Goal: Complete application form

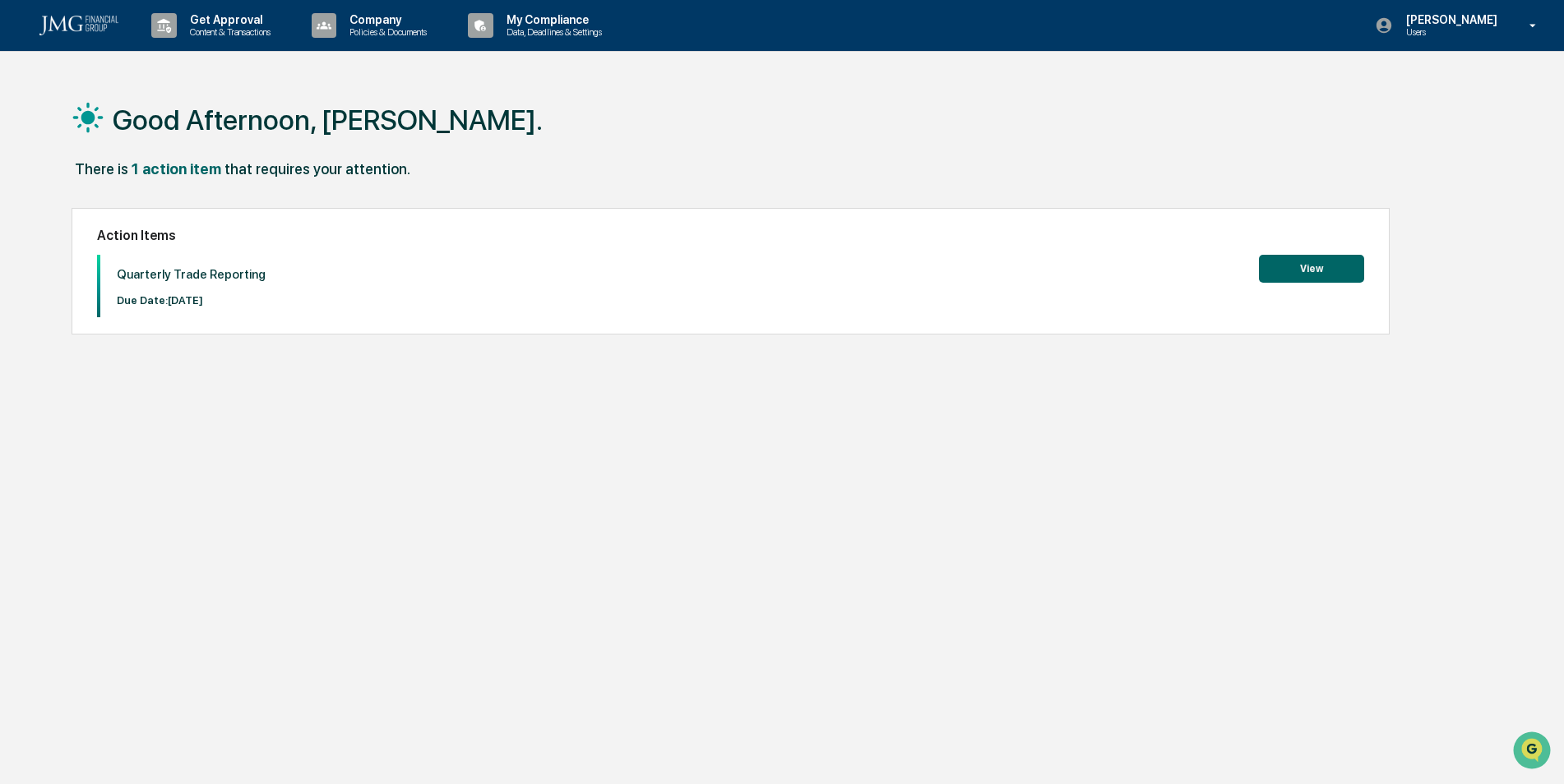
click at [1285, 263] on button "View" at bounding box center [1311, 269] width 105 height 28
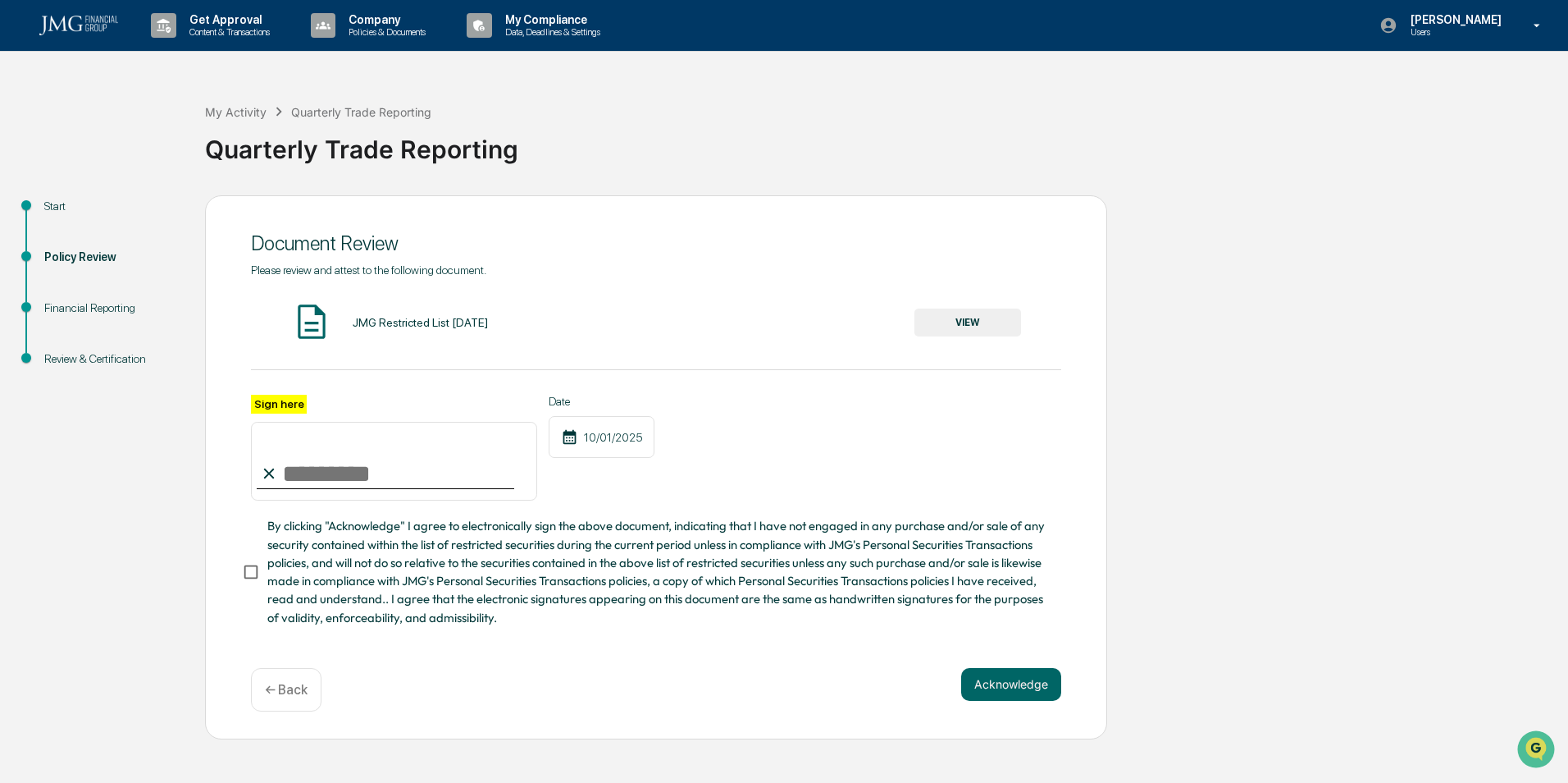
click at [427, 460] on input "Sign here" at bounding box center [393, 461] width 286 height 79
click at [993, 319] on button "VIEW" at bounding box center [967, 323] width 106 height 28
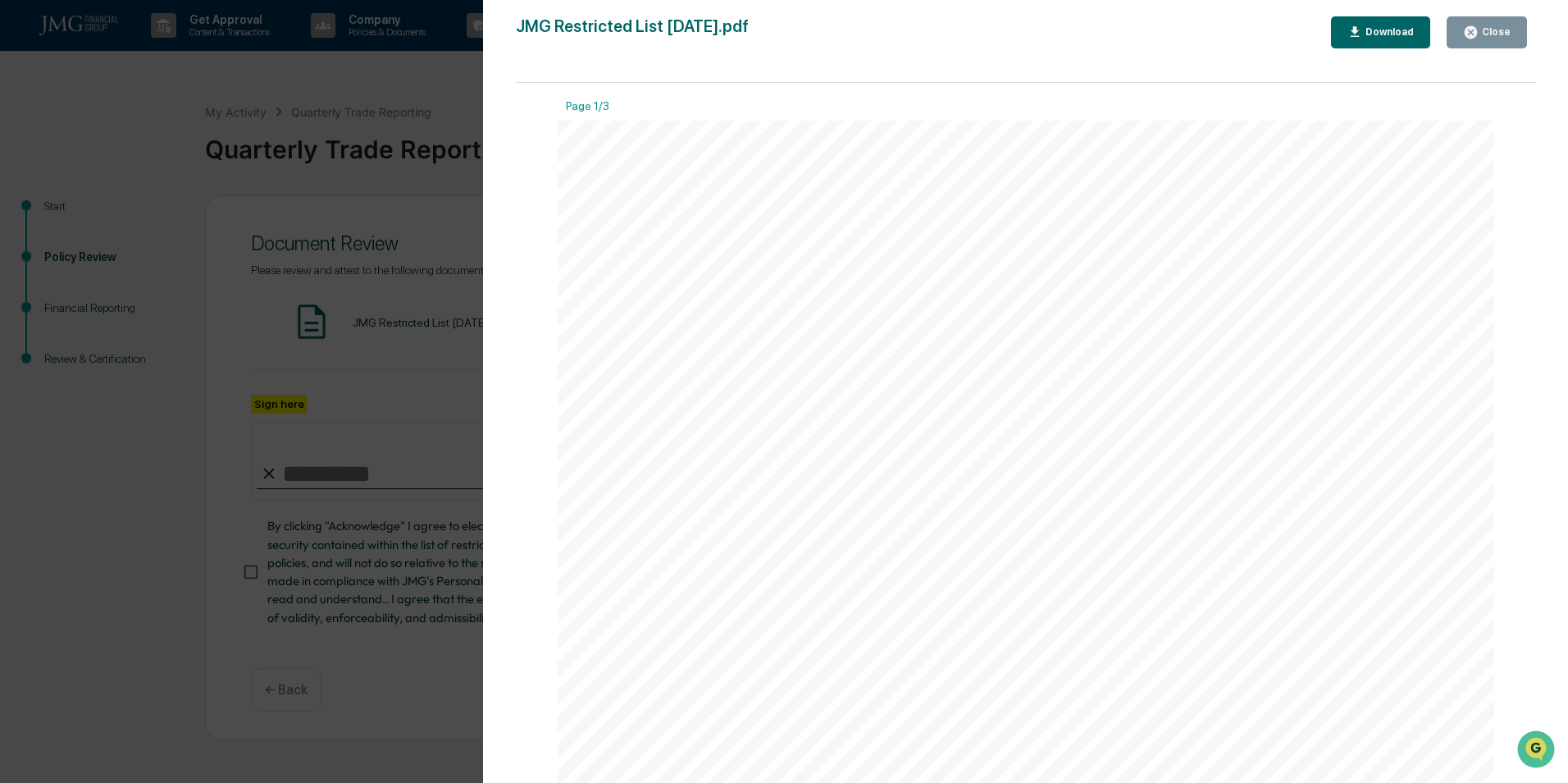
click at [442, 366] on div "Version History [DATE] 09:09 PM [PERSON_NAME] JMG Restricted List [DATE].pdf Cl…" at bounding box center [784, 392] width 1568 height 783
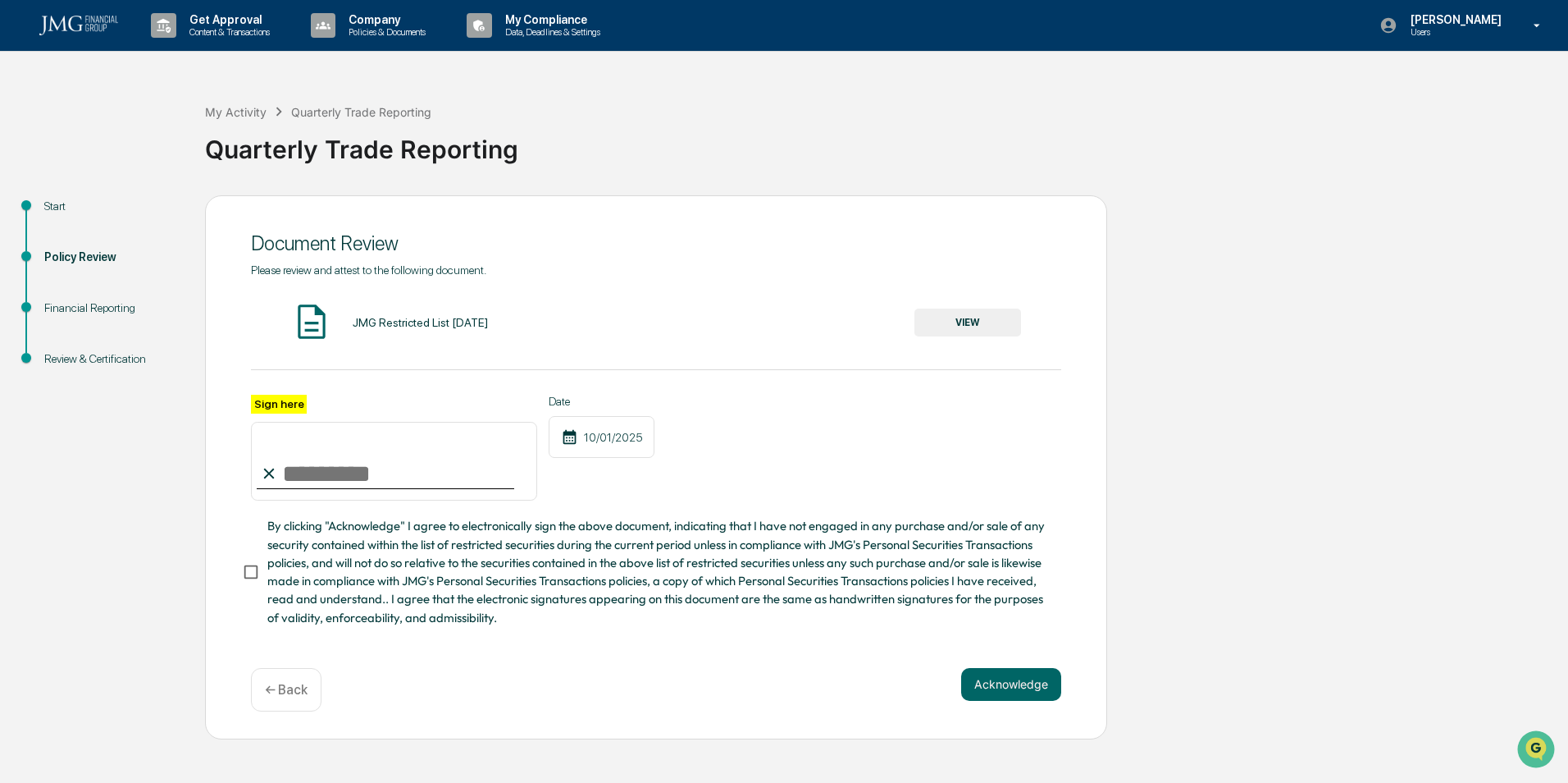
click at [403, 473] on input "Sign here" at bounding box center [393, 461] width 286 height 79
type input "**********"
click at [1041, 689] on button "Acknowledge" at bounding box center [1012, 684] width 100 height 32
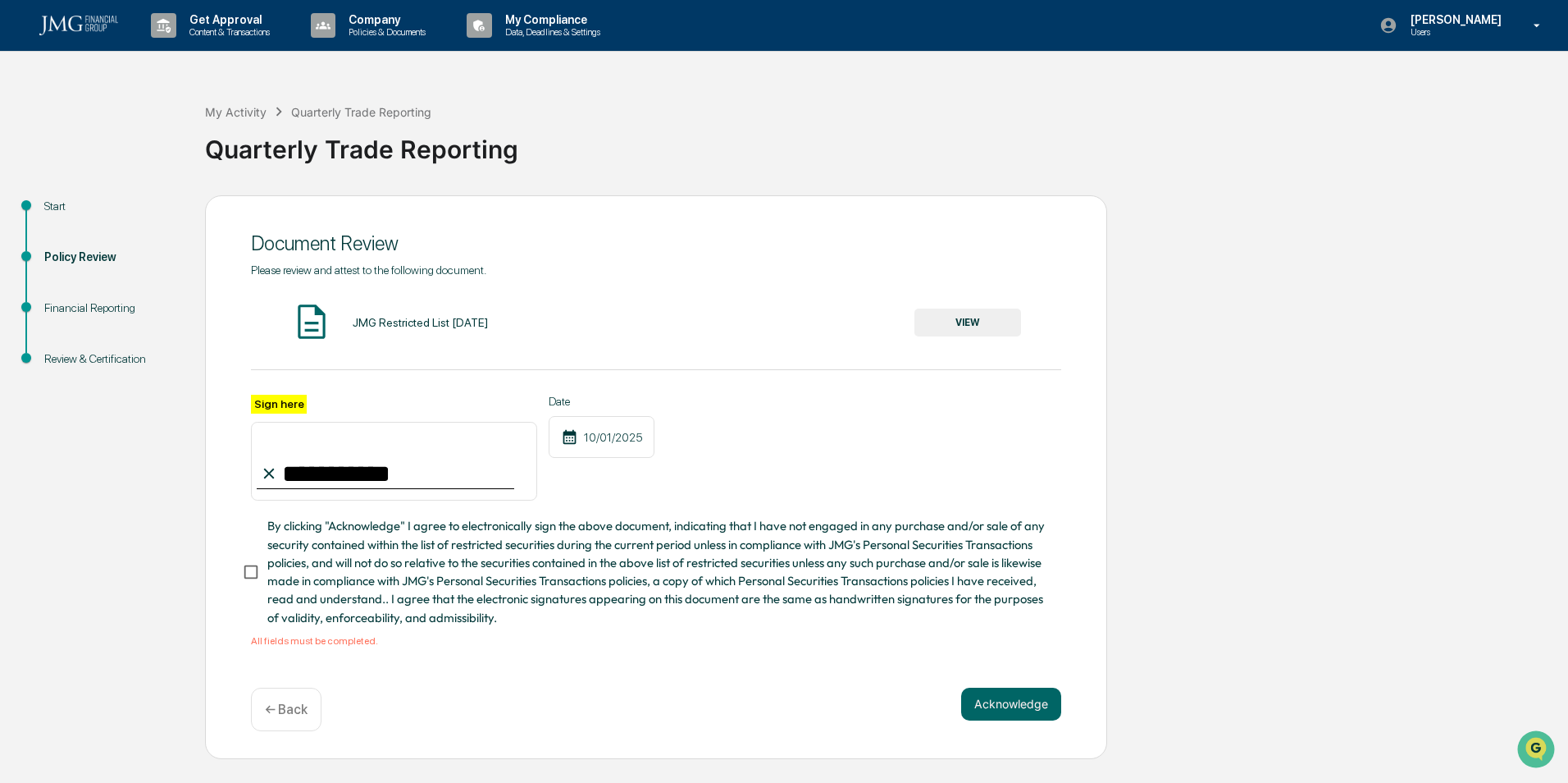
click at [268, 575] on span "By clicking "Acknowledge" I agree to electronically sign the above document, in…" at bounding box center [658, 572] width 781 height 110
click at [988, 696] on button "Acknowledge" at bounding box center [1012, 703] width 100 height 32
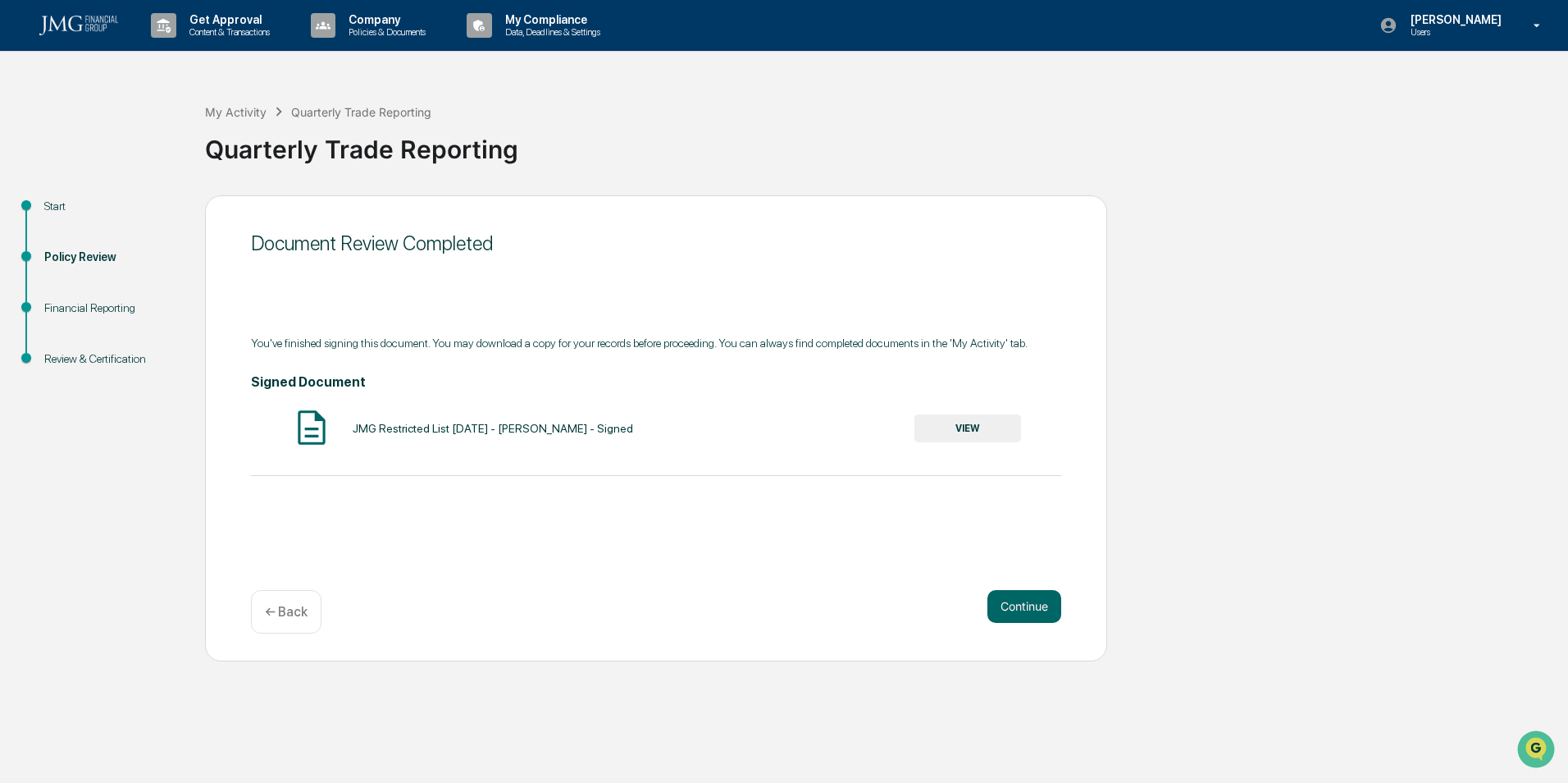
click at [978, 435] on button "VIEW" at bounding box center [967, 428] width 106 height 28
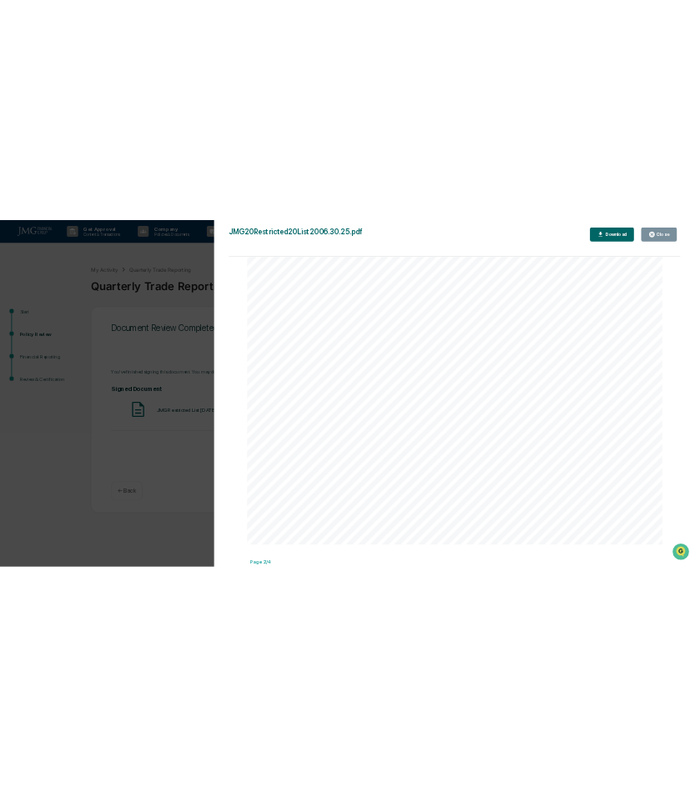
scroll to position [667, 0]
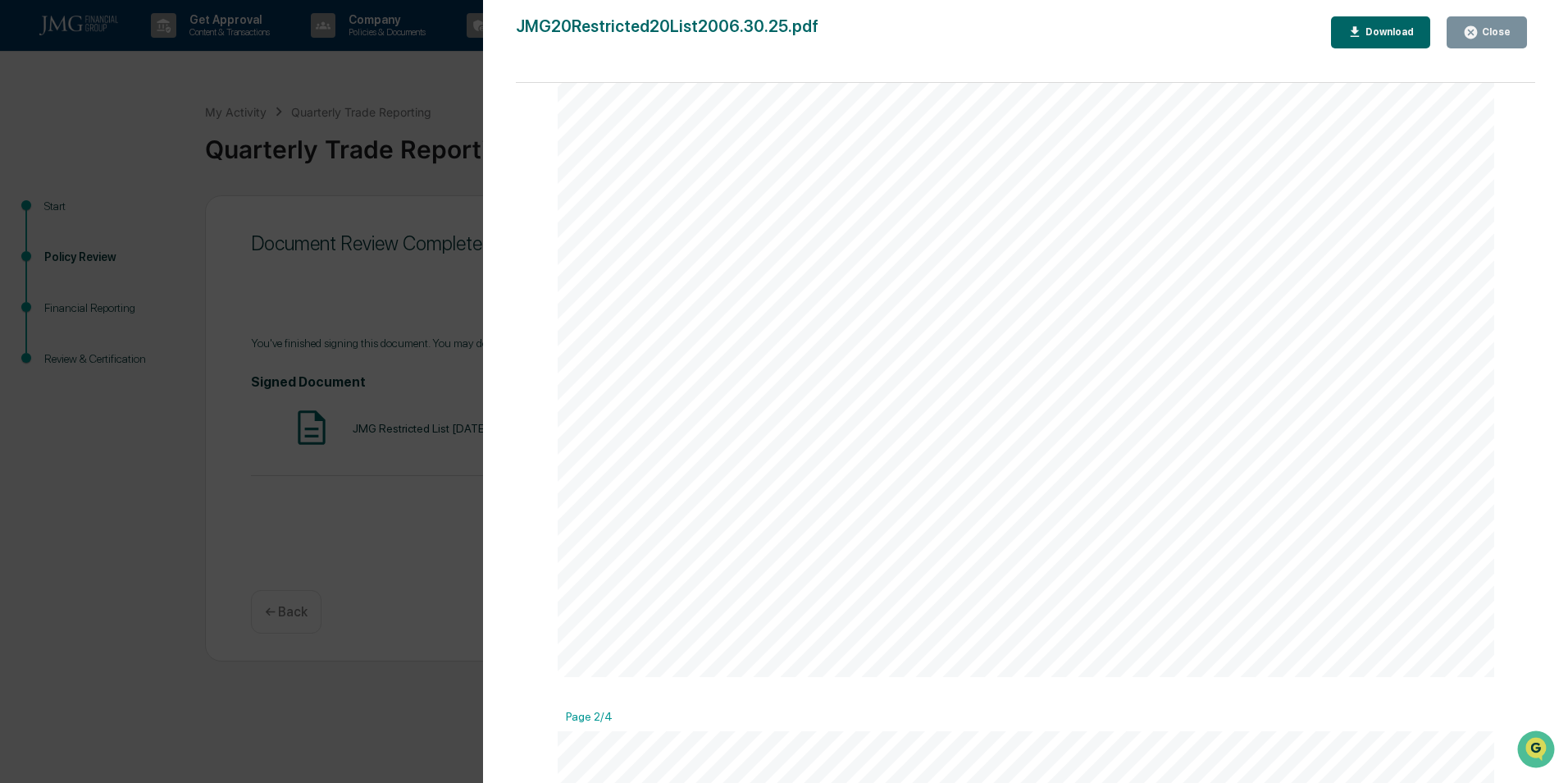
click at [347, 398] on div "Version History [DATE] 07:15 PM [PERSON_NAME] JMG20Restricted20List2006.30.25.p…" at bounding box center [784, 392] width 1568 height 783
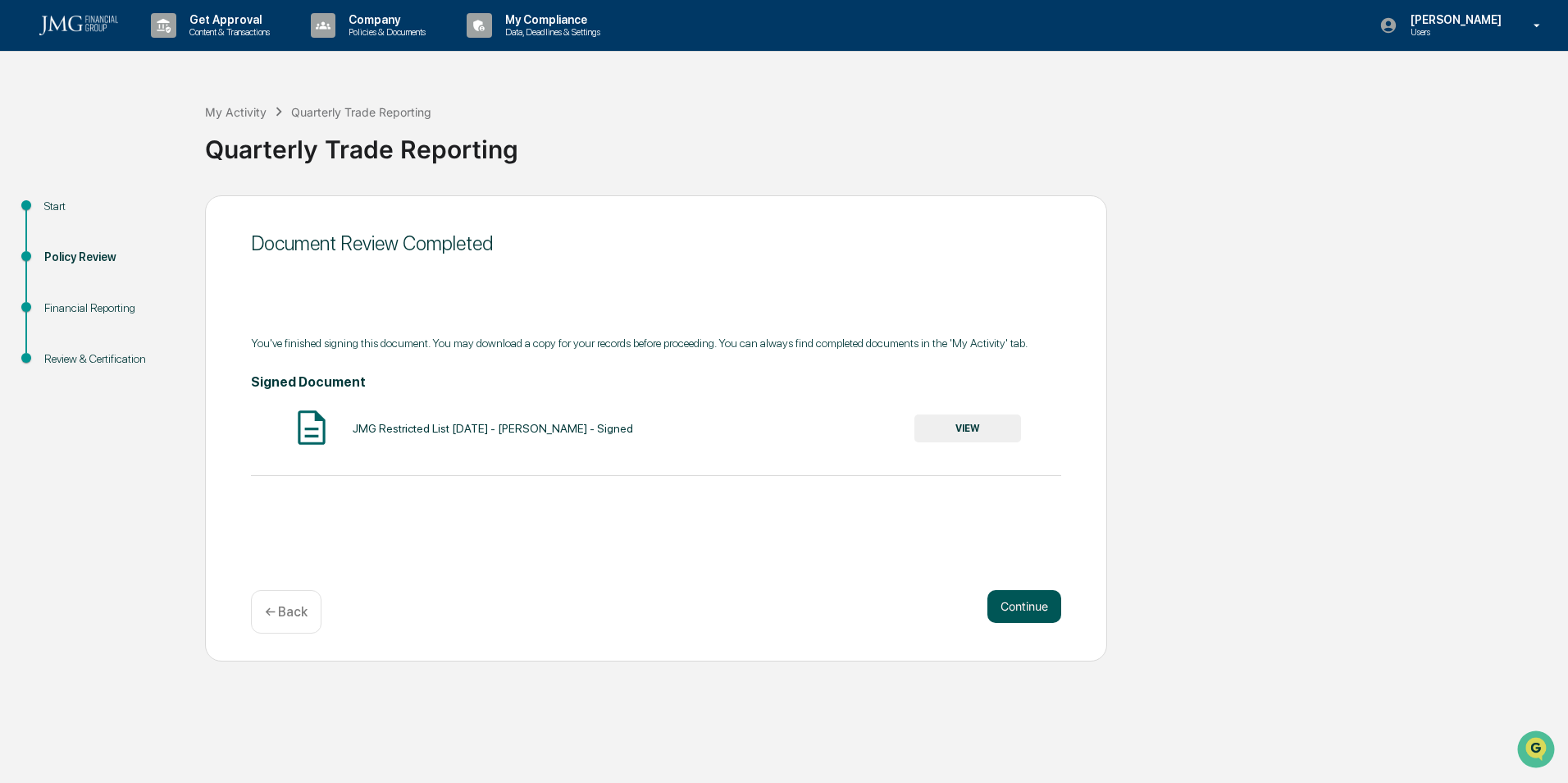
click at [994, 606] on button "Continue" at bounding box center [1023, 606] width 74 height 32
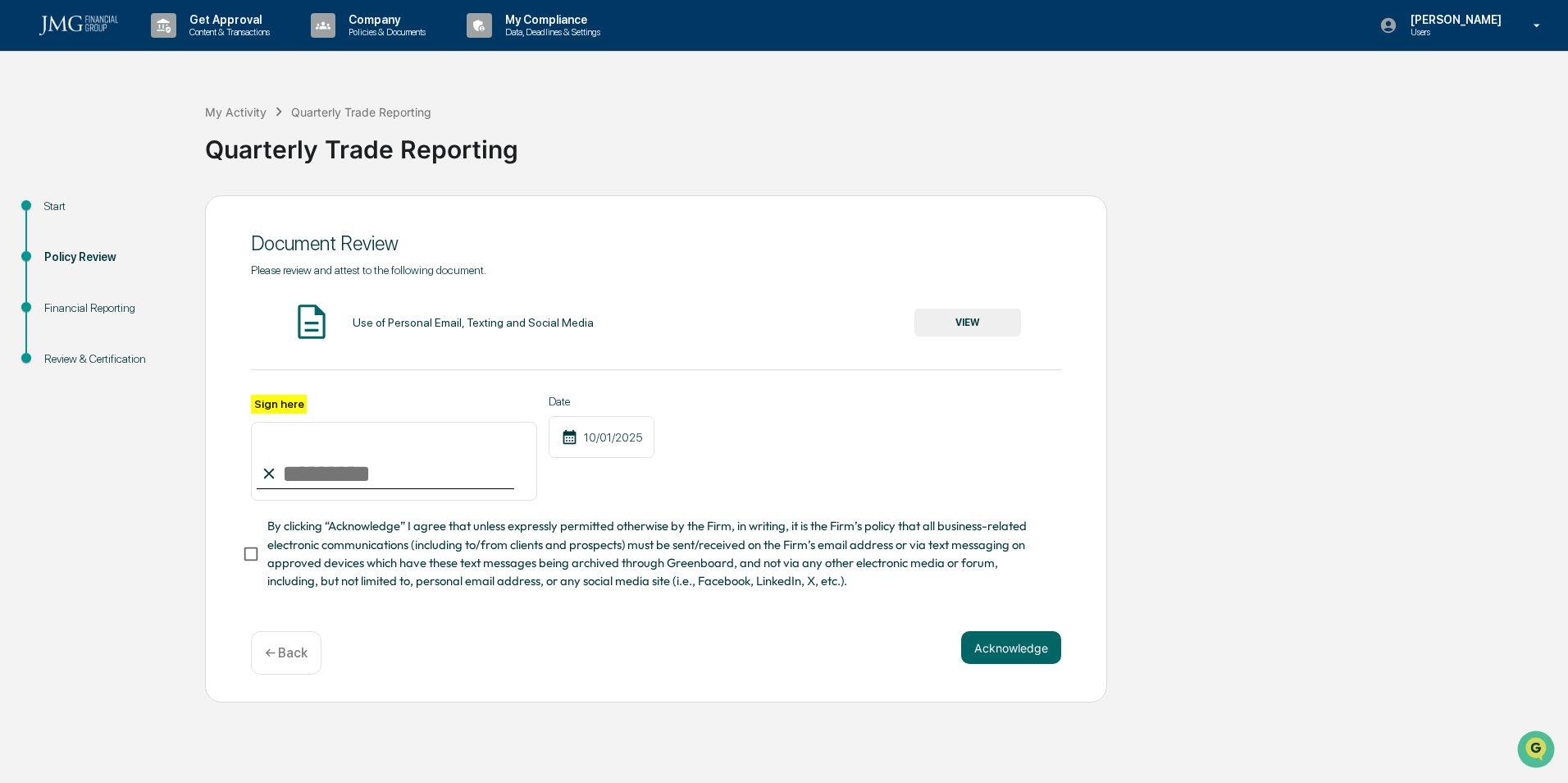
click at [961, 329] on button "VIEW" at bounding box center [967, 323] width 106 height 28
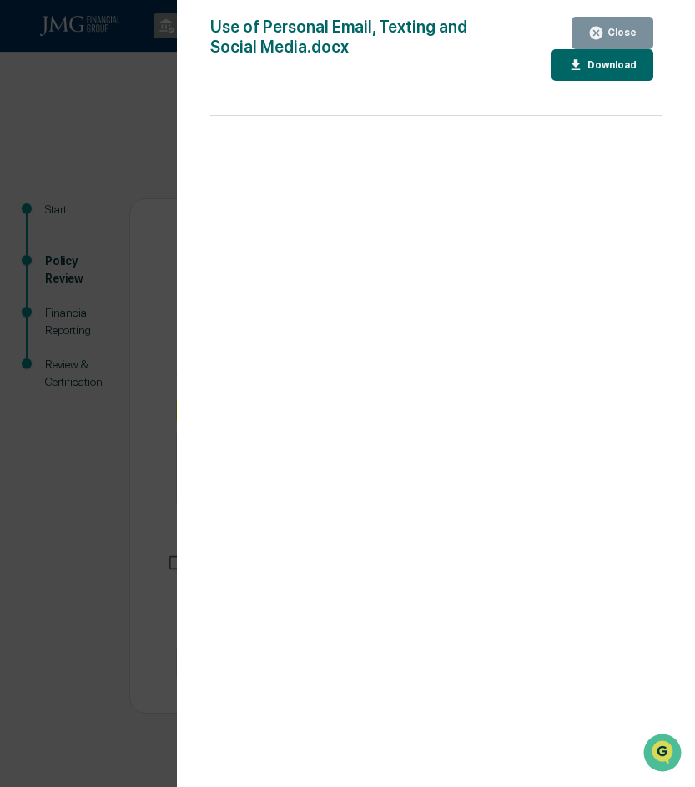
click at [601, 28] on icon "button" at bounding box center [596, 33] width 13 height 13
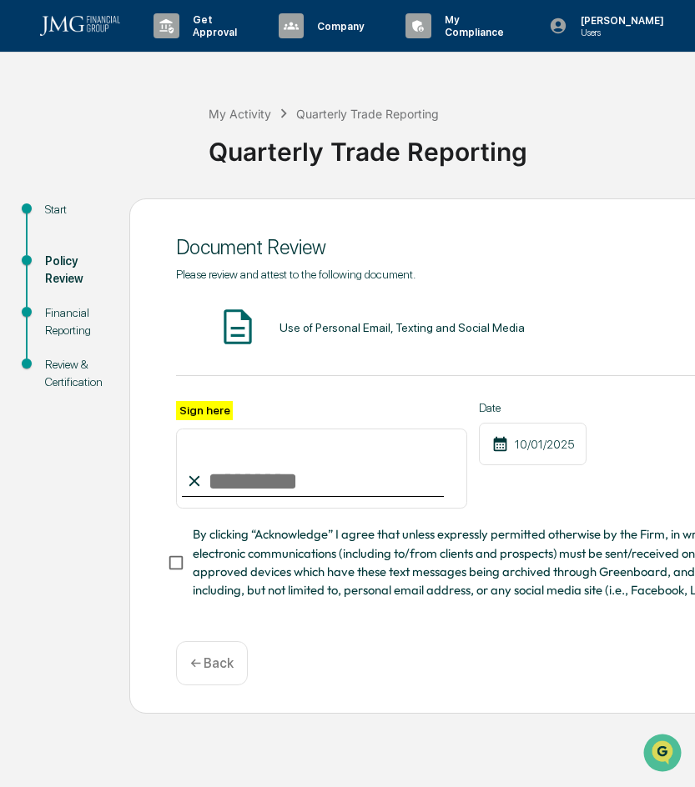
scroll to position [0, 352]
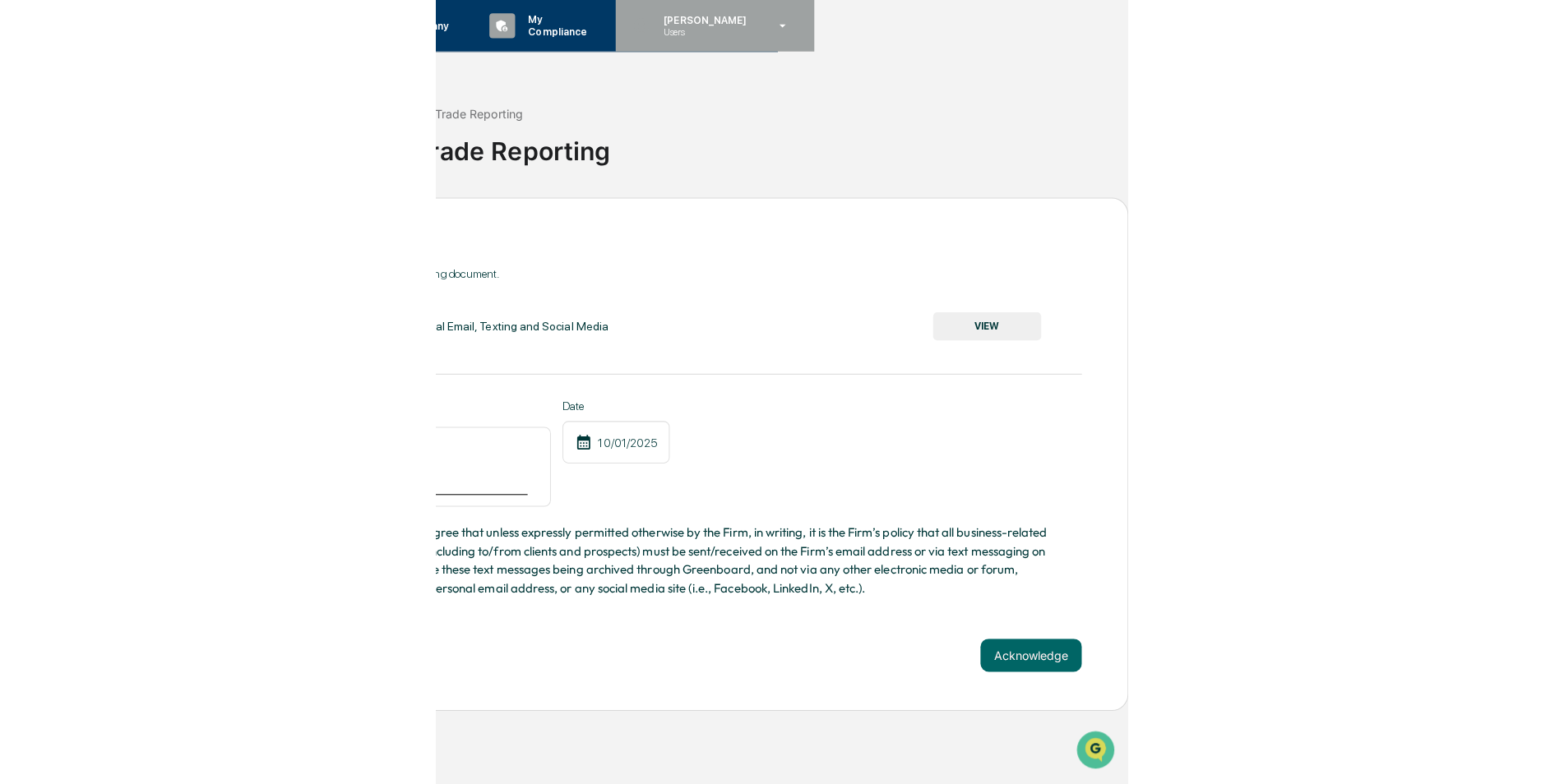
scroll to position [0, 0]
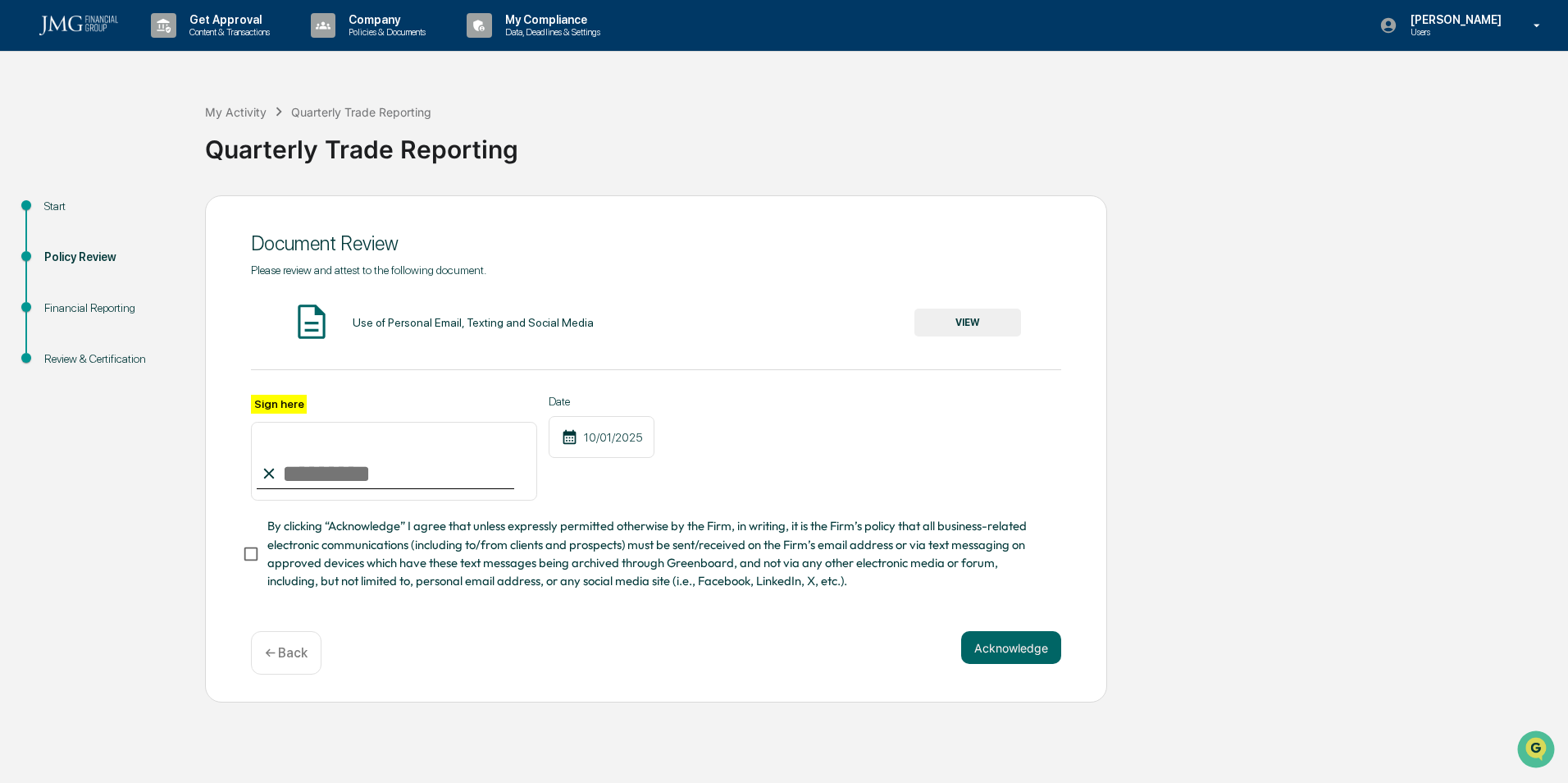
click at [359, 482] on input "Sign here" at bounding box center [393, 461] width 286 height 79
type input "**********"
click at [314, 560] on span "By clicking “Acknowledge” I agree that unless expressly permitted otherwise by …" at bounding box center [658, 554] width 781 height 73
click at [1001, 645] on button "Acknowledge" at bounding box center [1012, 646] width 100 height 32
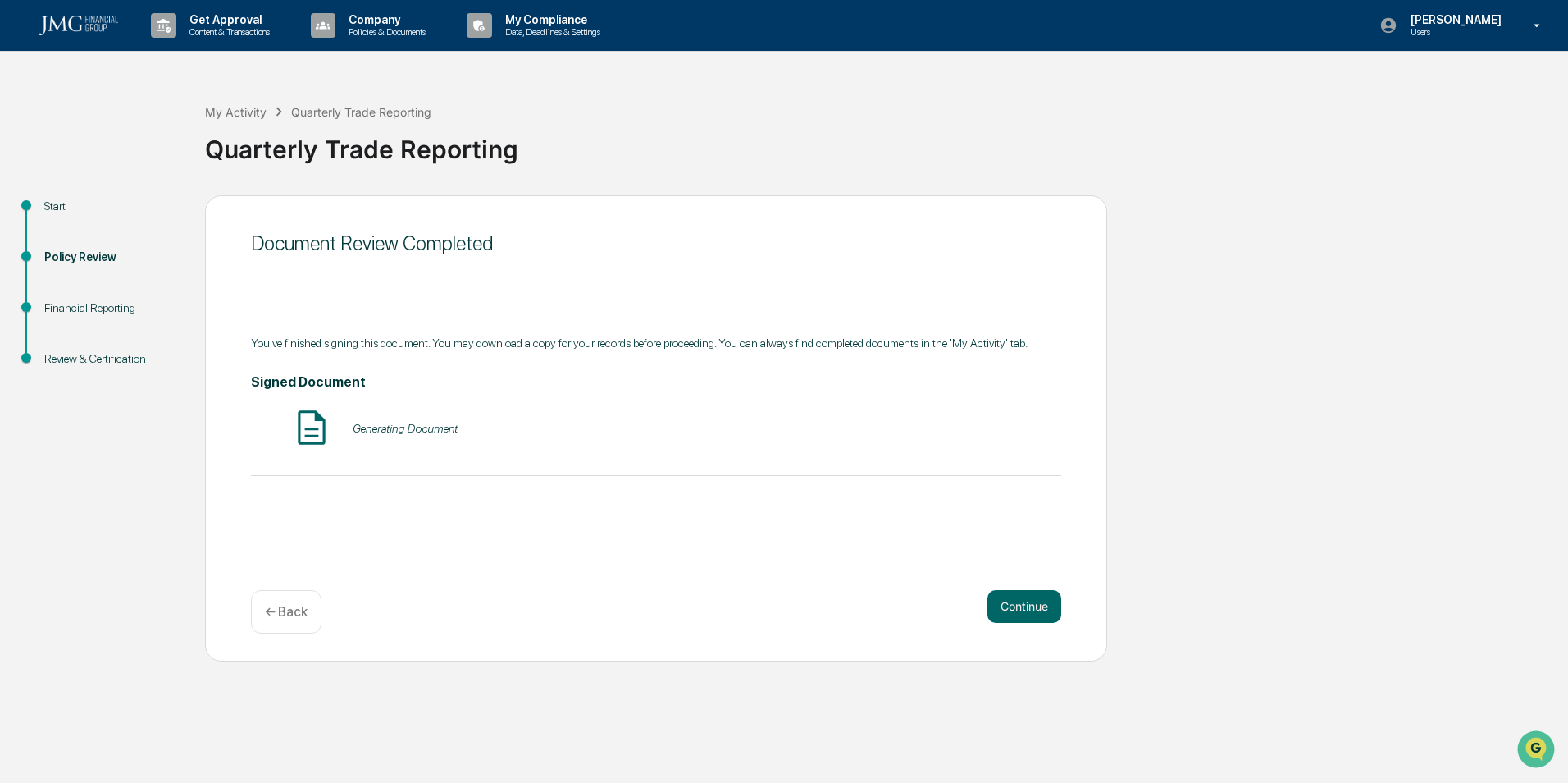
click at [408, 433] on div "Generating Document" at bounding box center [405, 428] width 105 height 13
click at [1013, 609] on button "Continue" at bounding box center [1023, 606] width 74 height 32
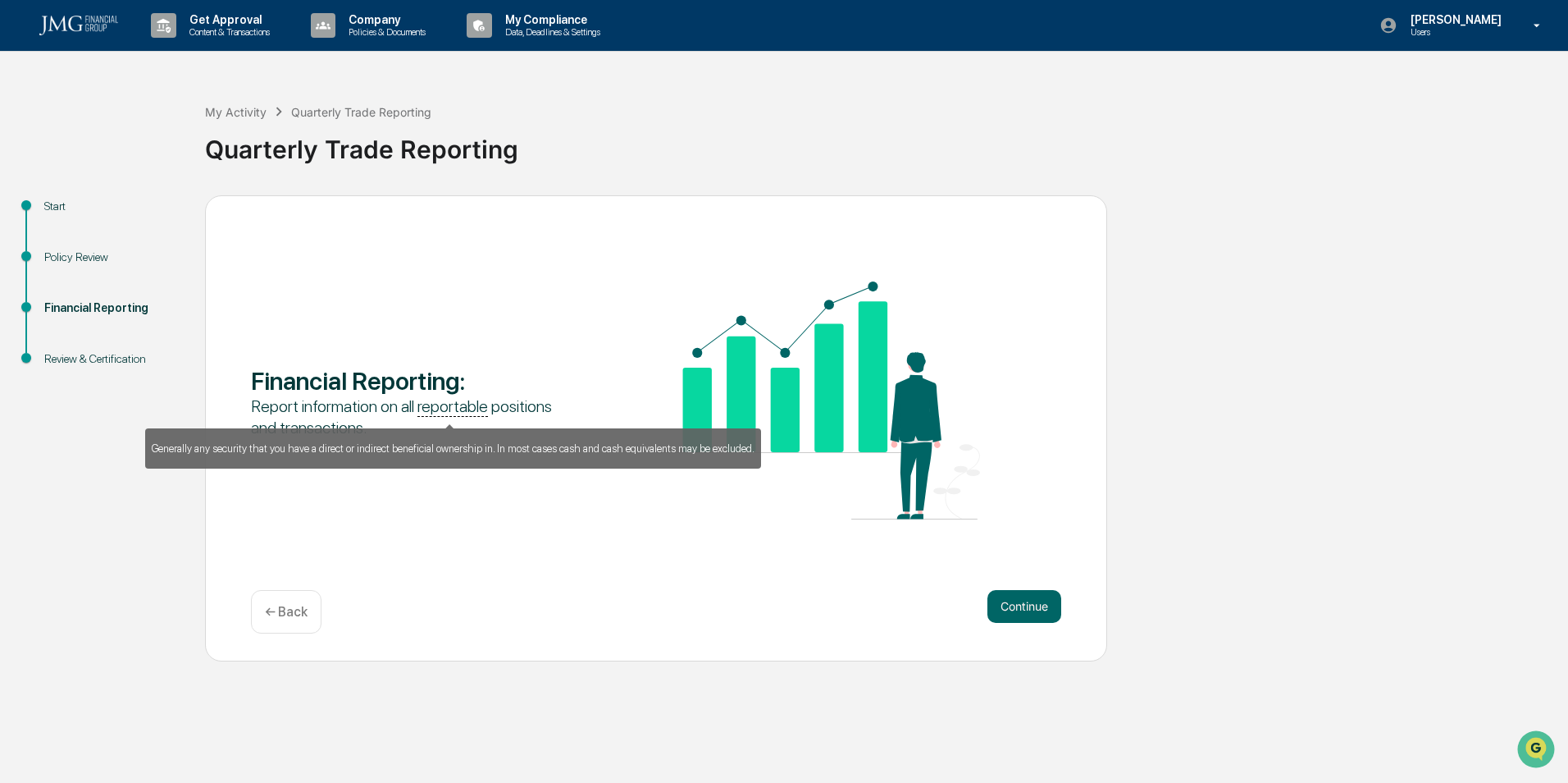
click at [446, 401] on u "reportable" at bounding box center [453, 406] width 71 height 21
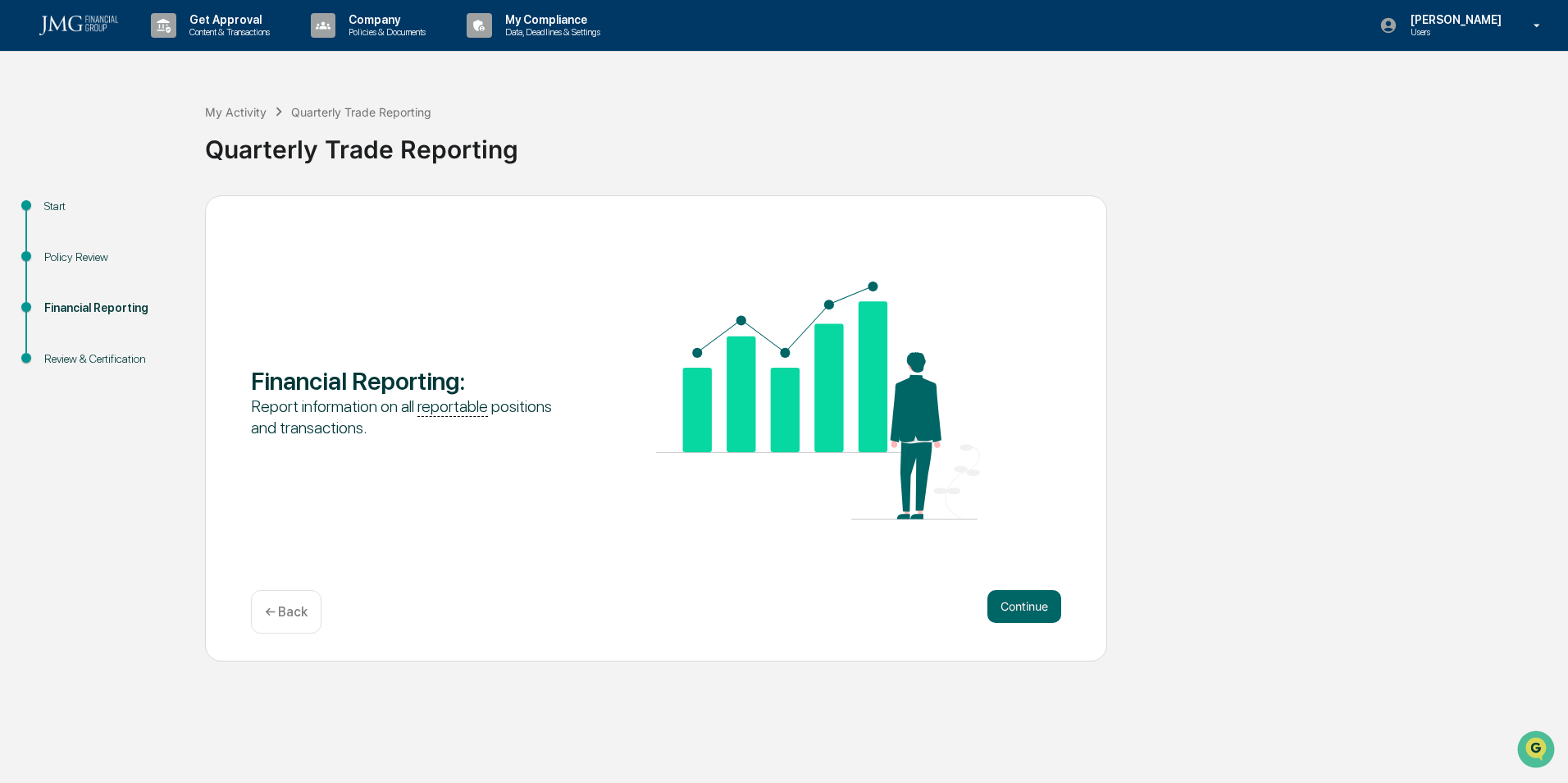
click at [442, 399] on u "reportable" at bounding box center [453, 406] width 71 height 21
drag, startPoint x: 991, startPoint y: 562, endPoint x: 1031, endPoint y: 592, distance: 50.0
click at [1001, 571] on div "Financial Reporting : Report information on all reportable positions and transa…" at bounding box center [657, 429] width 902 height 466
click at [1028, 602] on button "Continue" at bounding box center [1023, 606] width 74 height 32
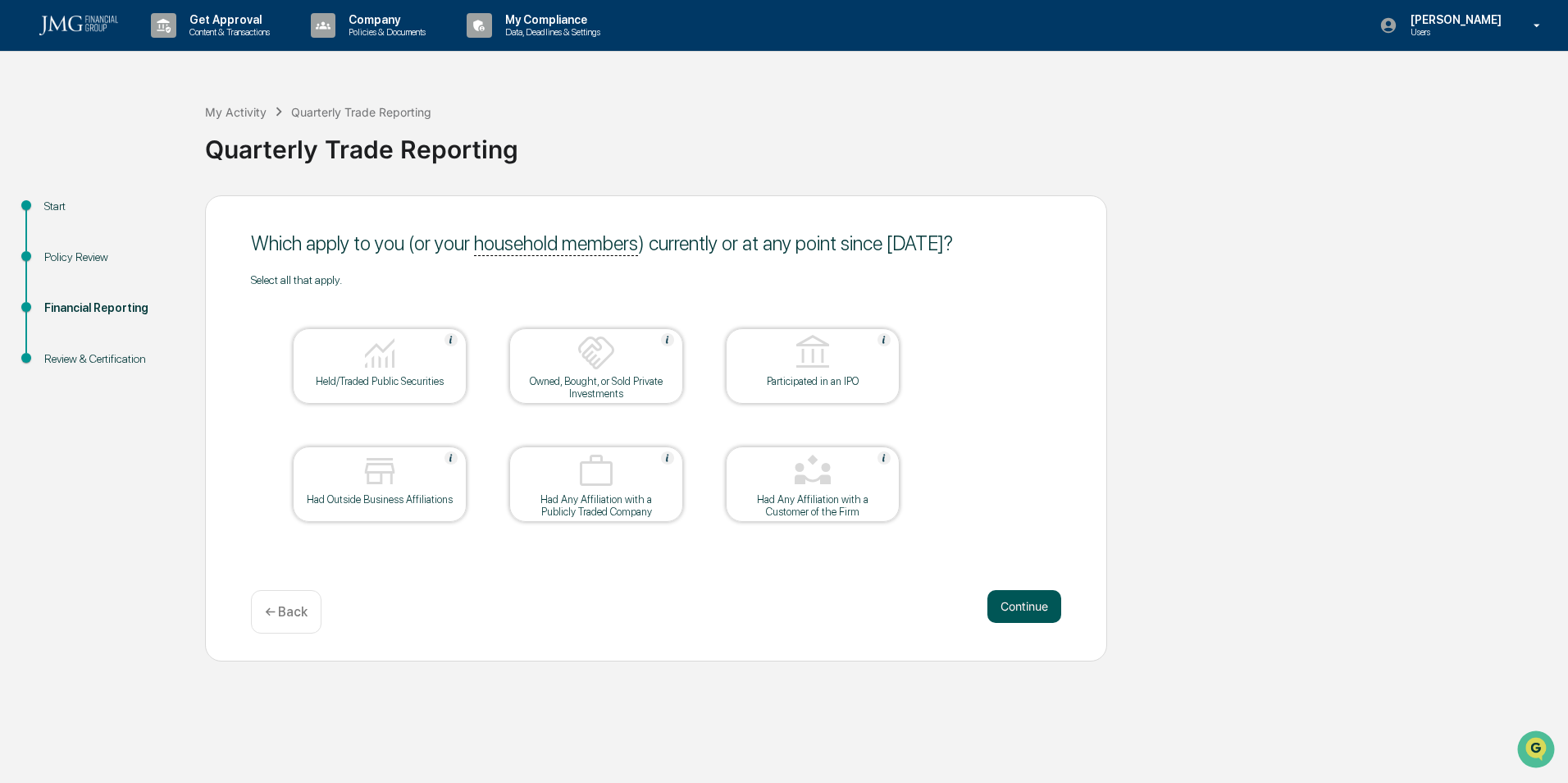
click at [1025, 599] on button "Continue" at bounding box center [1023, 606] width 74 height 32
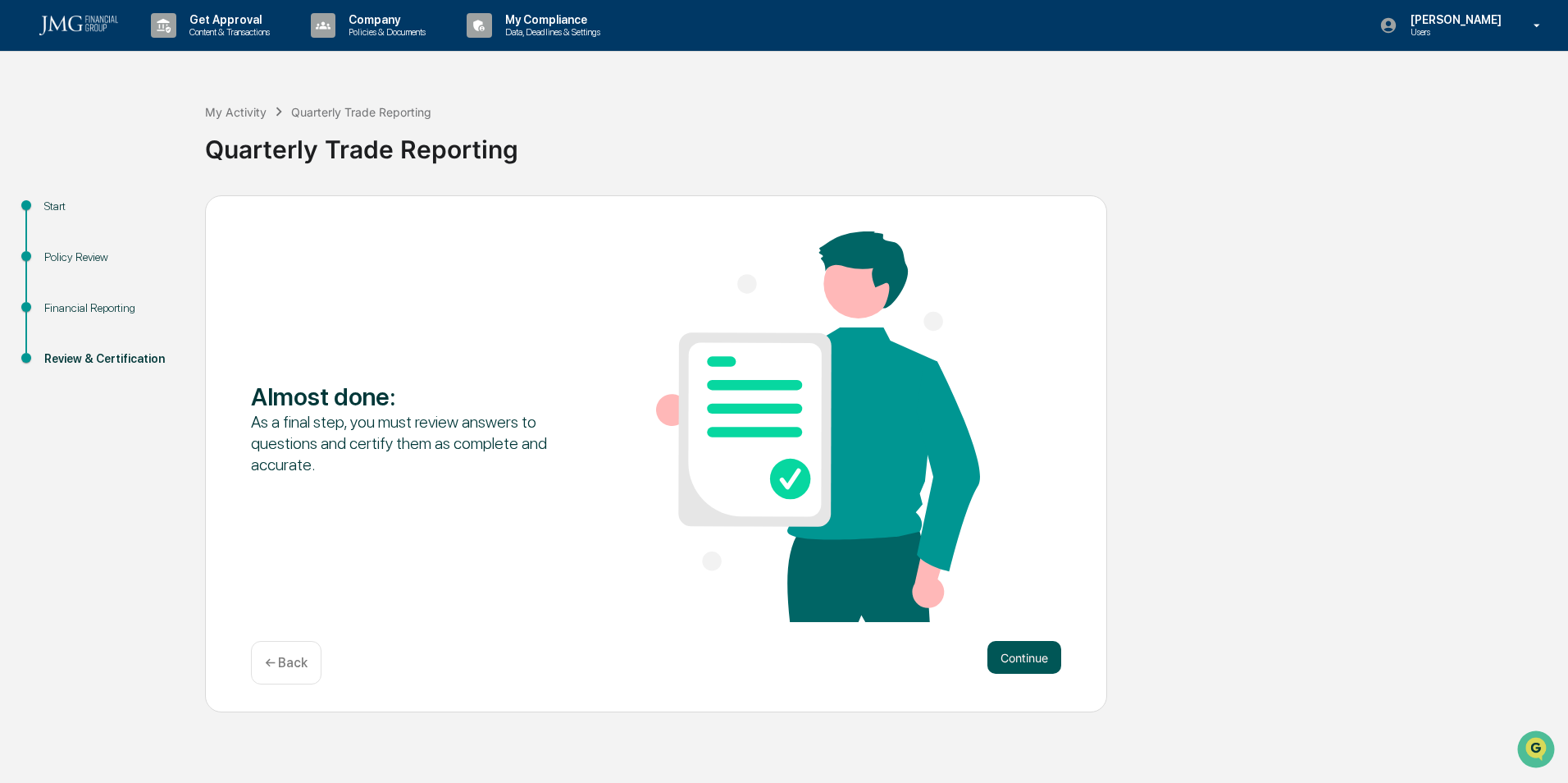
click at [1012, 656] on button "Continue" at bounding box center [1023, 656] width 74 height 32
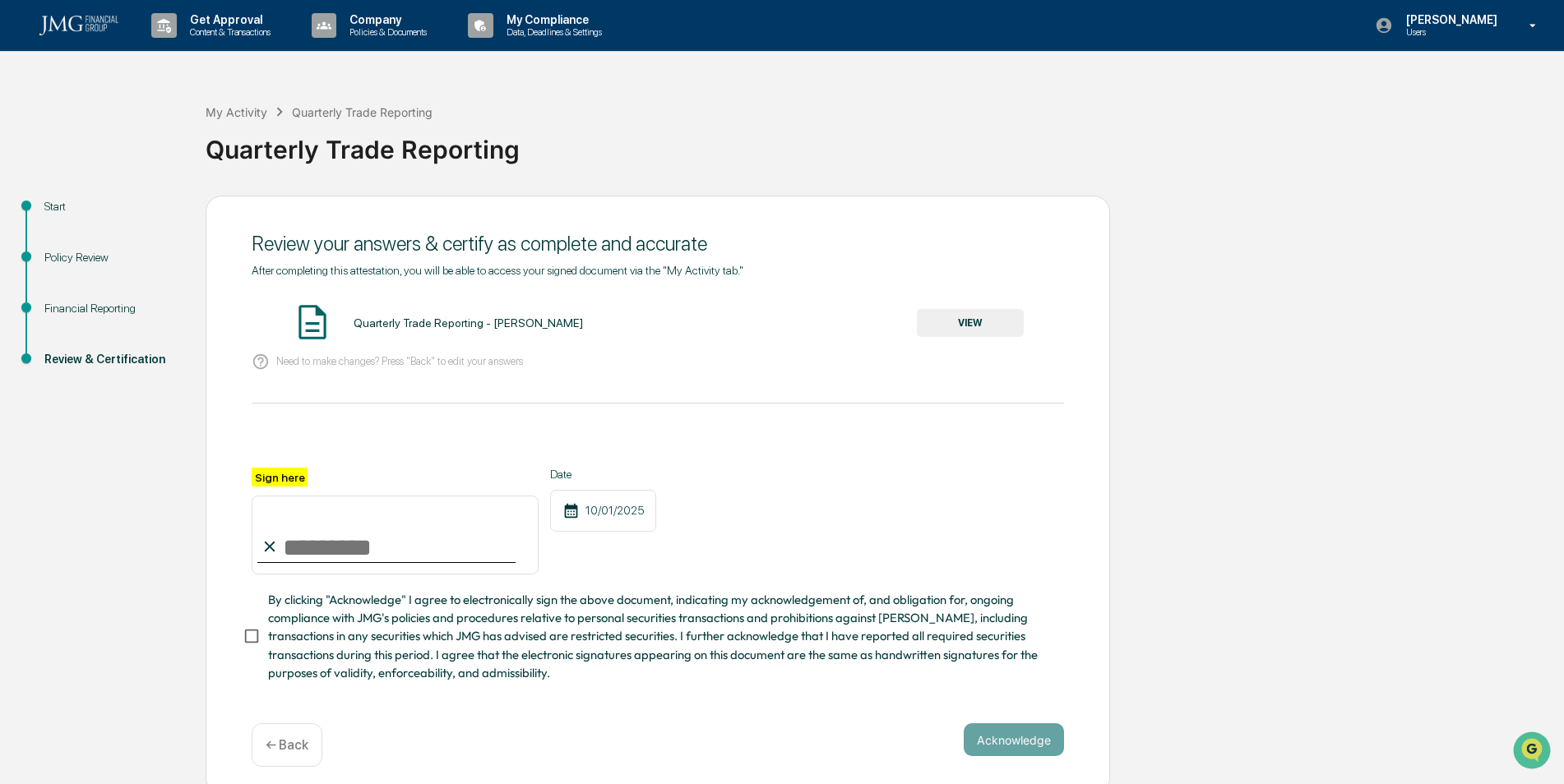
click at [413, 537] on input "Sign here" at bounding box center [394, 535] width 287 height 79
type input "**********"
click at [278, 622] on span "By clicking "Acknowledge" I agree to electronically sign the above document, in…" at bounding box center [659, 636] width 782 height 92
click at [1013, 750] on button "Acknowledge" at bounding box center [1014, 739] width 101 height 33
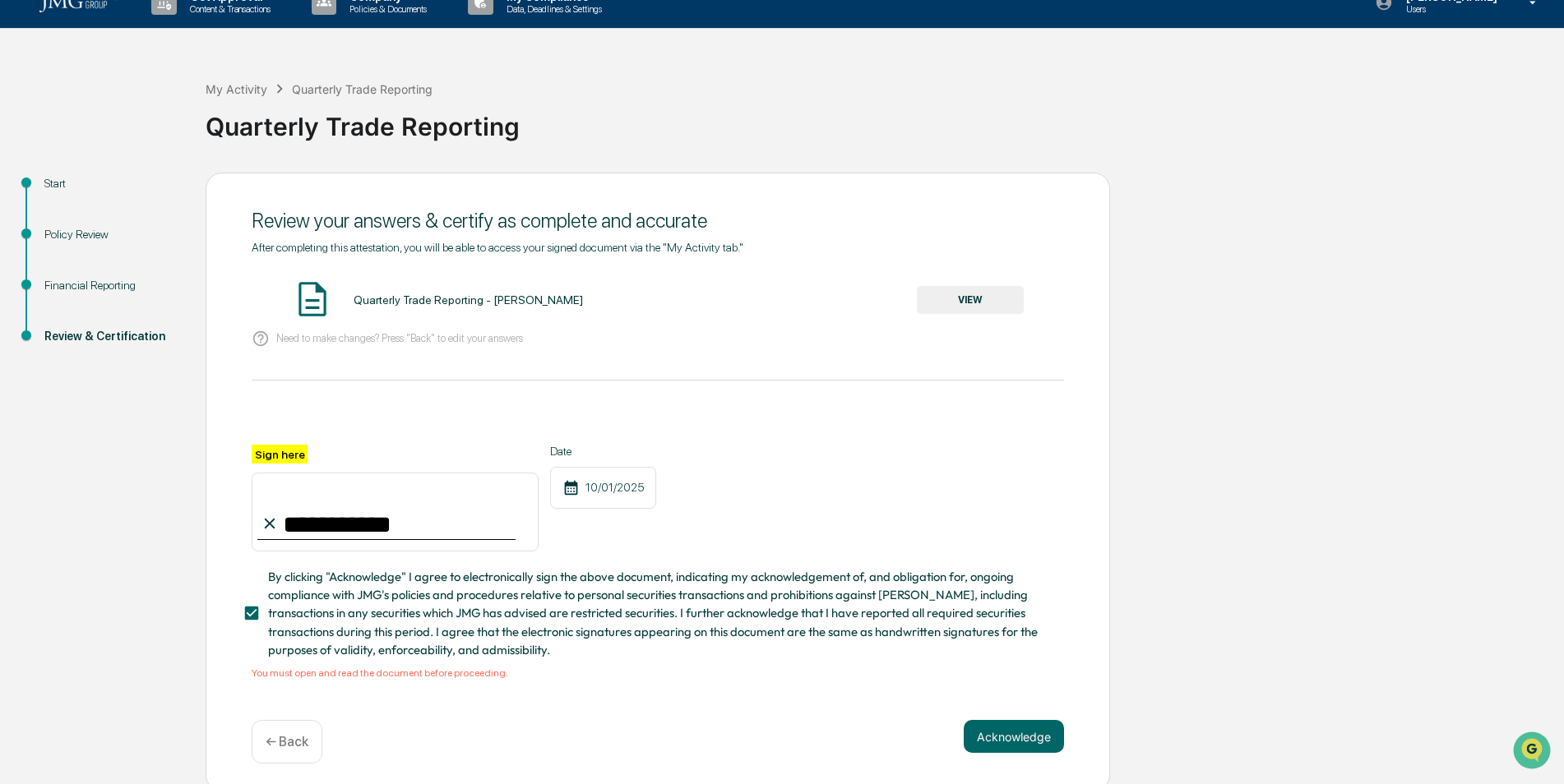
scroll to position [35, 0]
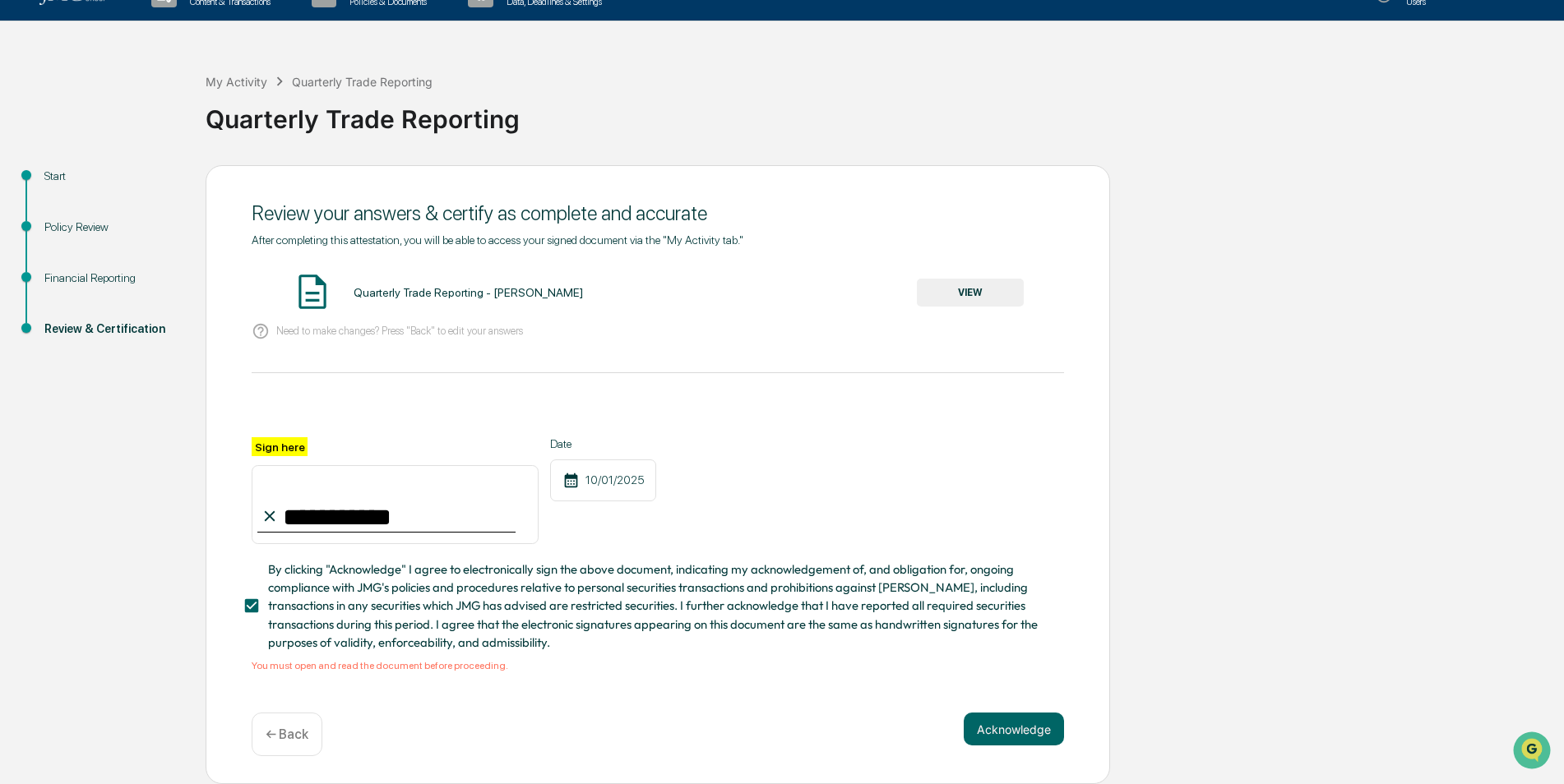
click at [925, 294] on button "VIEW" at bounding box center [970, 293] width 106 height 28
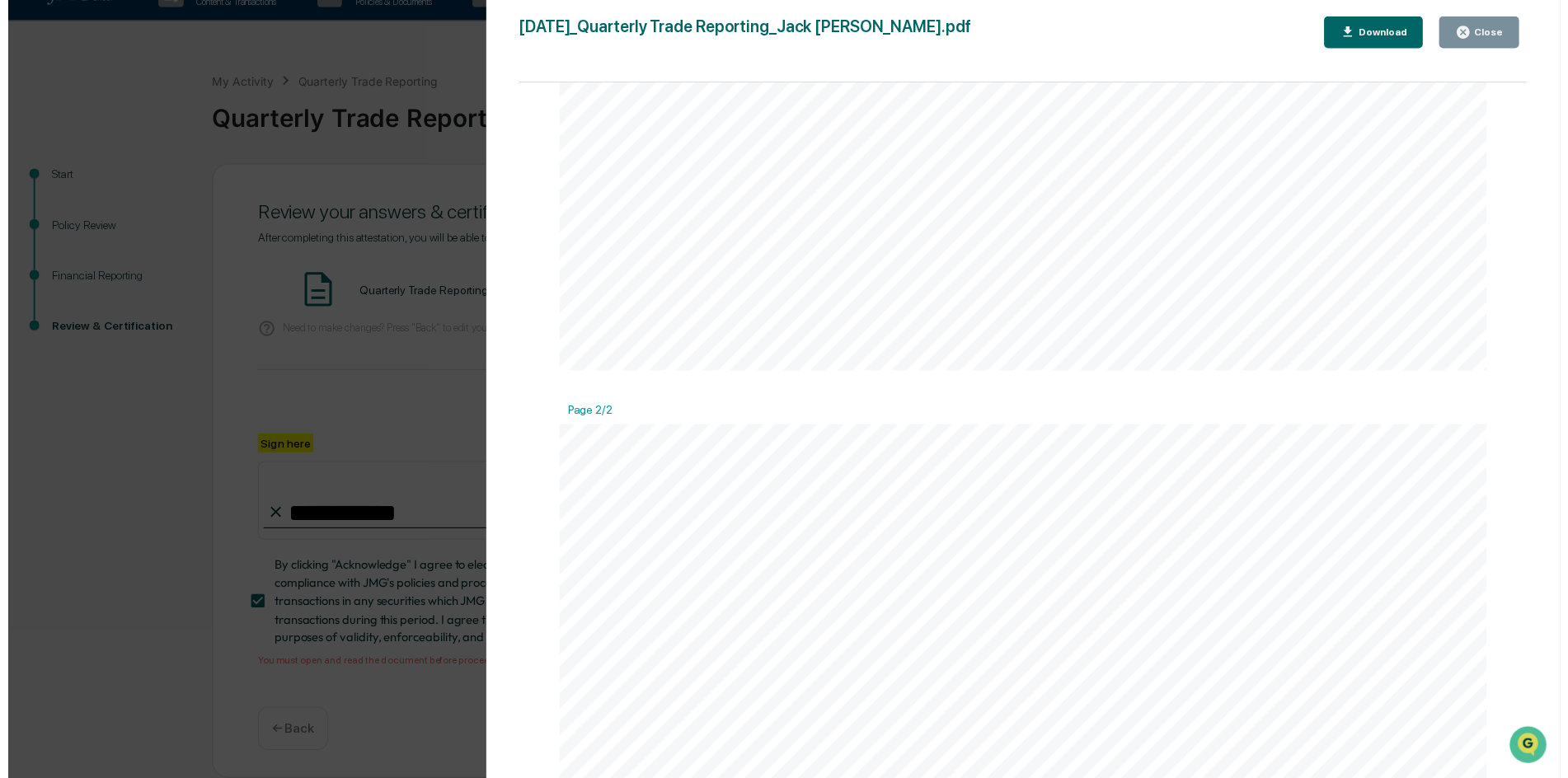
scroll to position [659, 0]
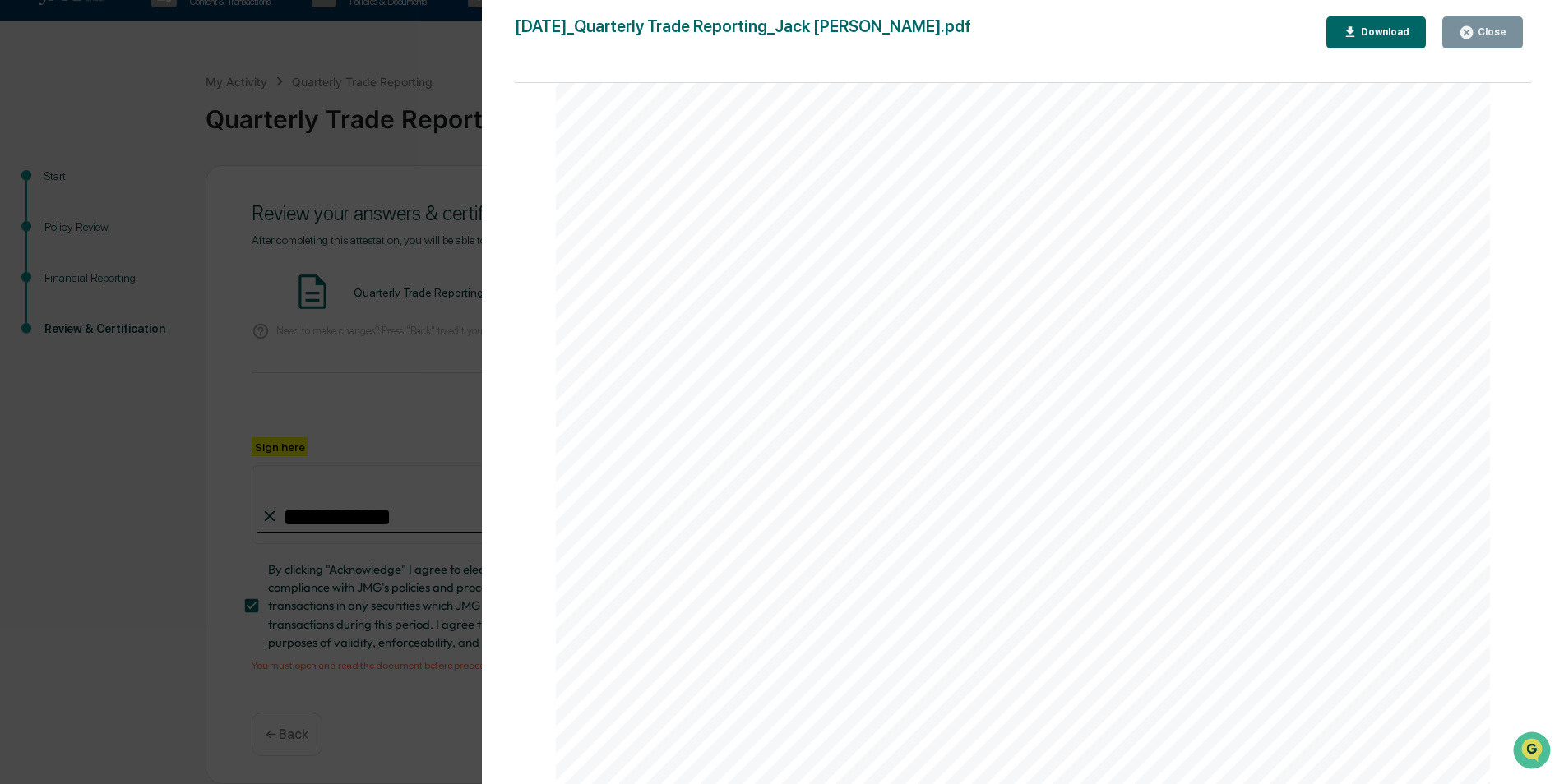
click at [1478, 36] on div "Close" at bounding box center [1490, 33] width 33 height 12
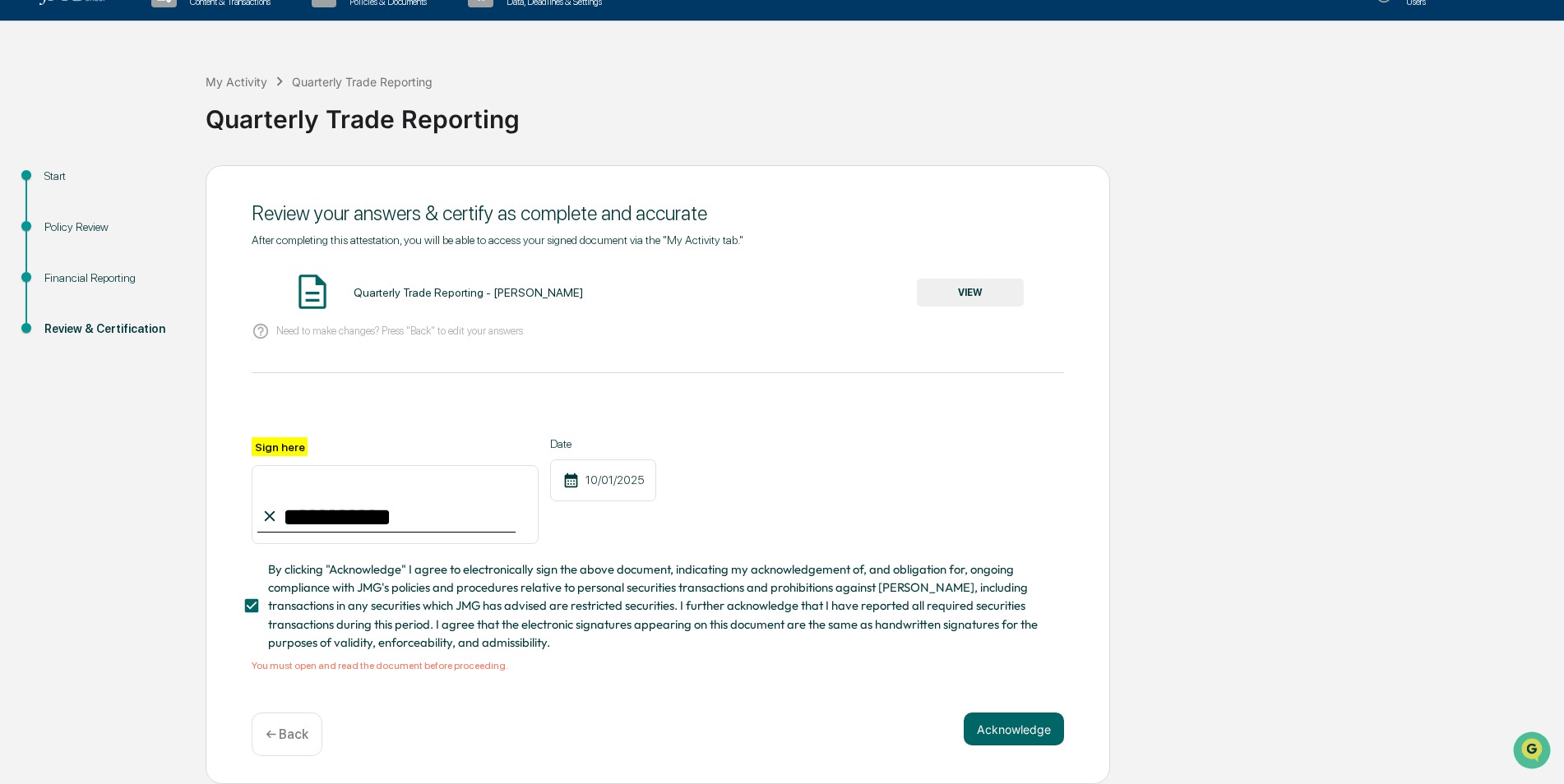
click at [280, 731] on p "← Back" at bounding box center [286, 734] width 42 height 16
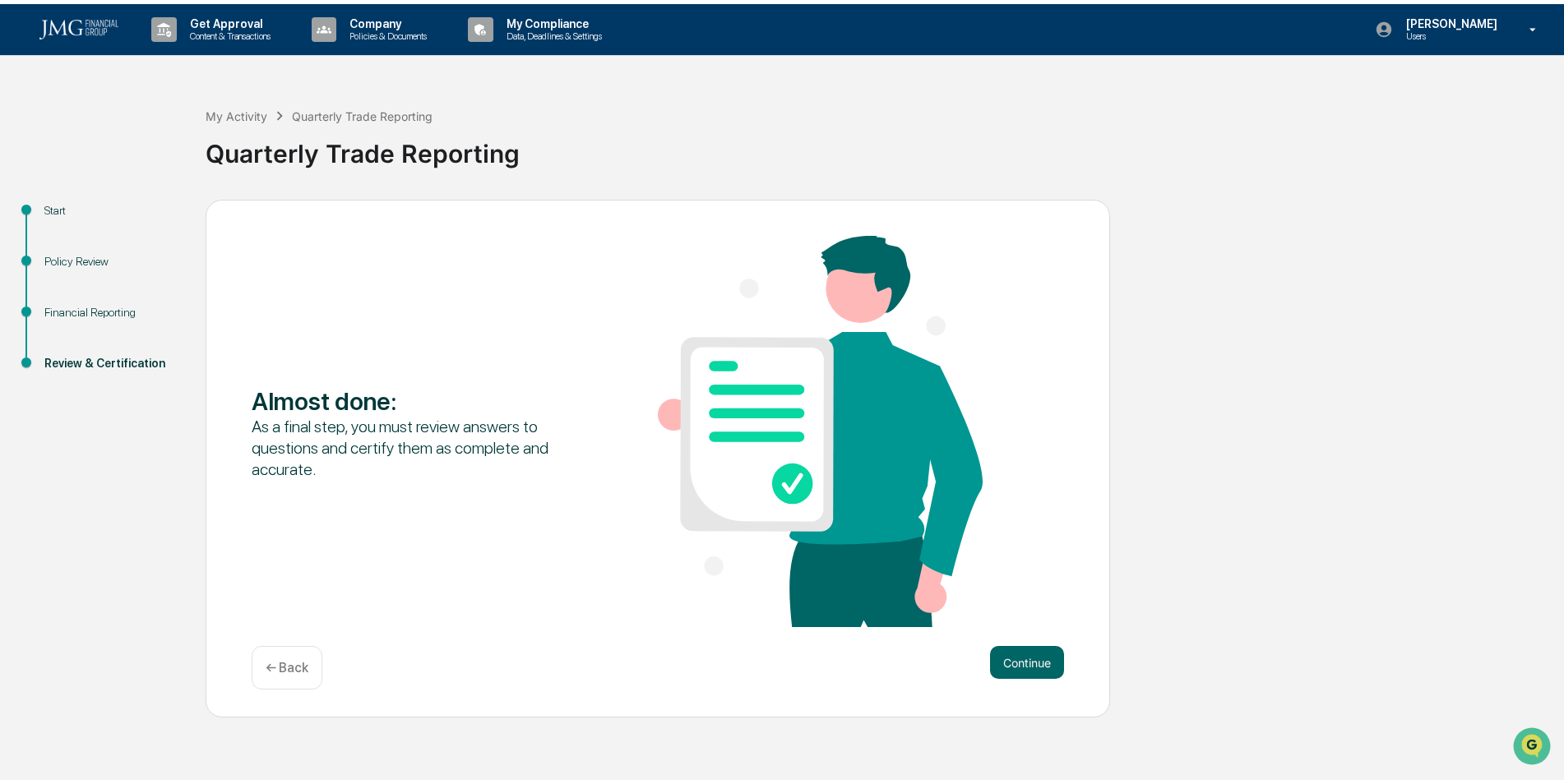
scroll to position [0, 0]
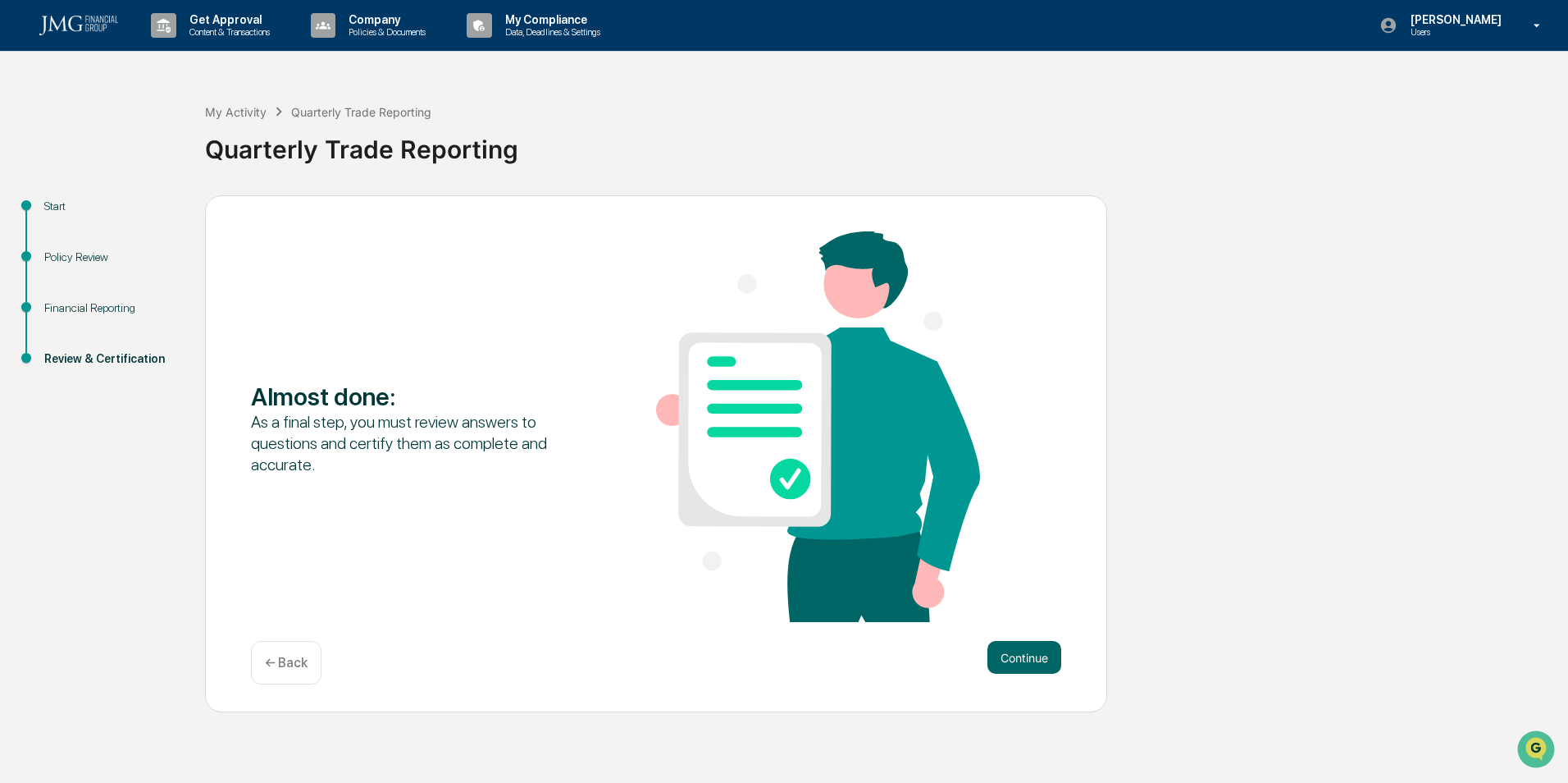
click at [309, 668] on div "← Back" at bounding box center [286, 662] width 71 height 43
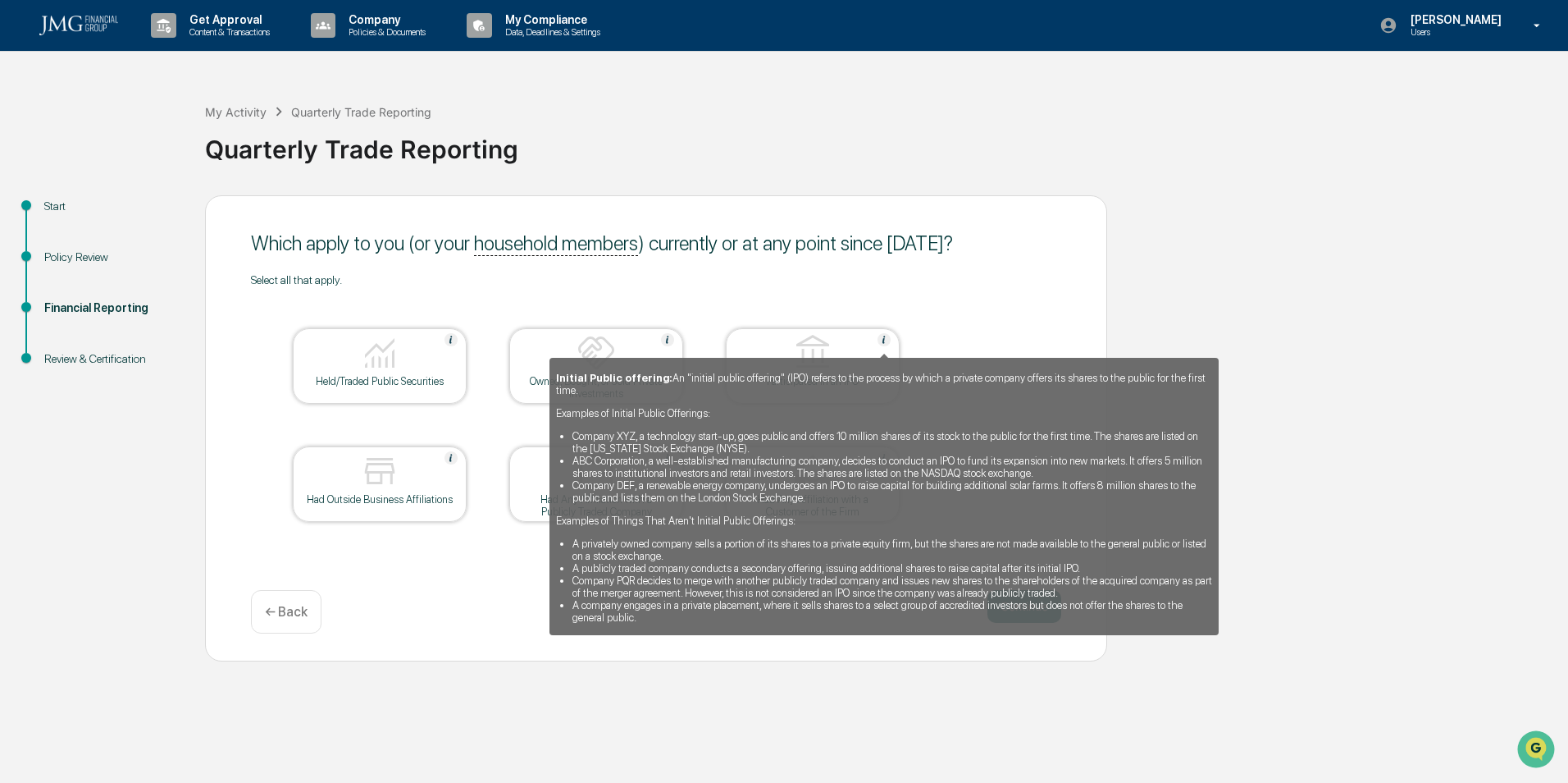
click at [888, 334] on img at bounding box center [884, 339] width 13 height 13
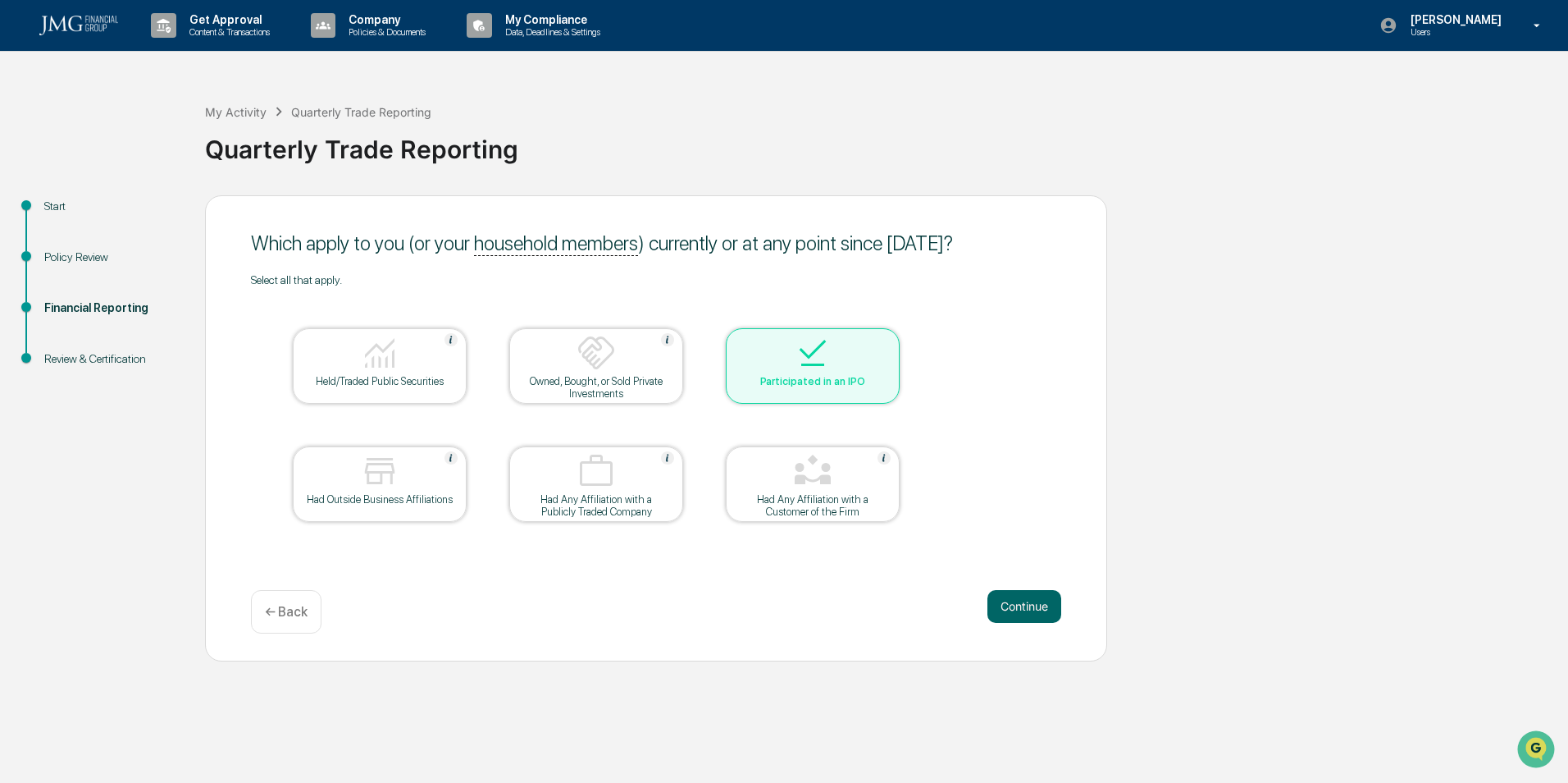
click at [886, 336] on div at bounding box center [812, 354] width 164 height 42
click at [937, 331] on table "Held/Traded Public Securities Owned, Bought, or Sold Private Investments Partic…" at bounding box center [596, 425] width 690 height 277
click at [1028, 606] on button "Continue" at bounding box center [1023, 606] width 74 height 32
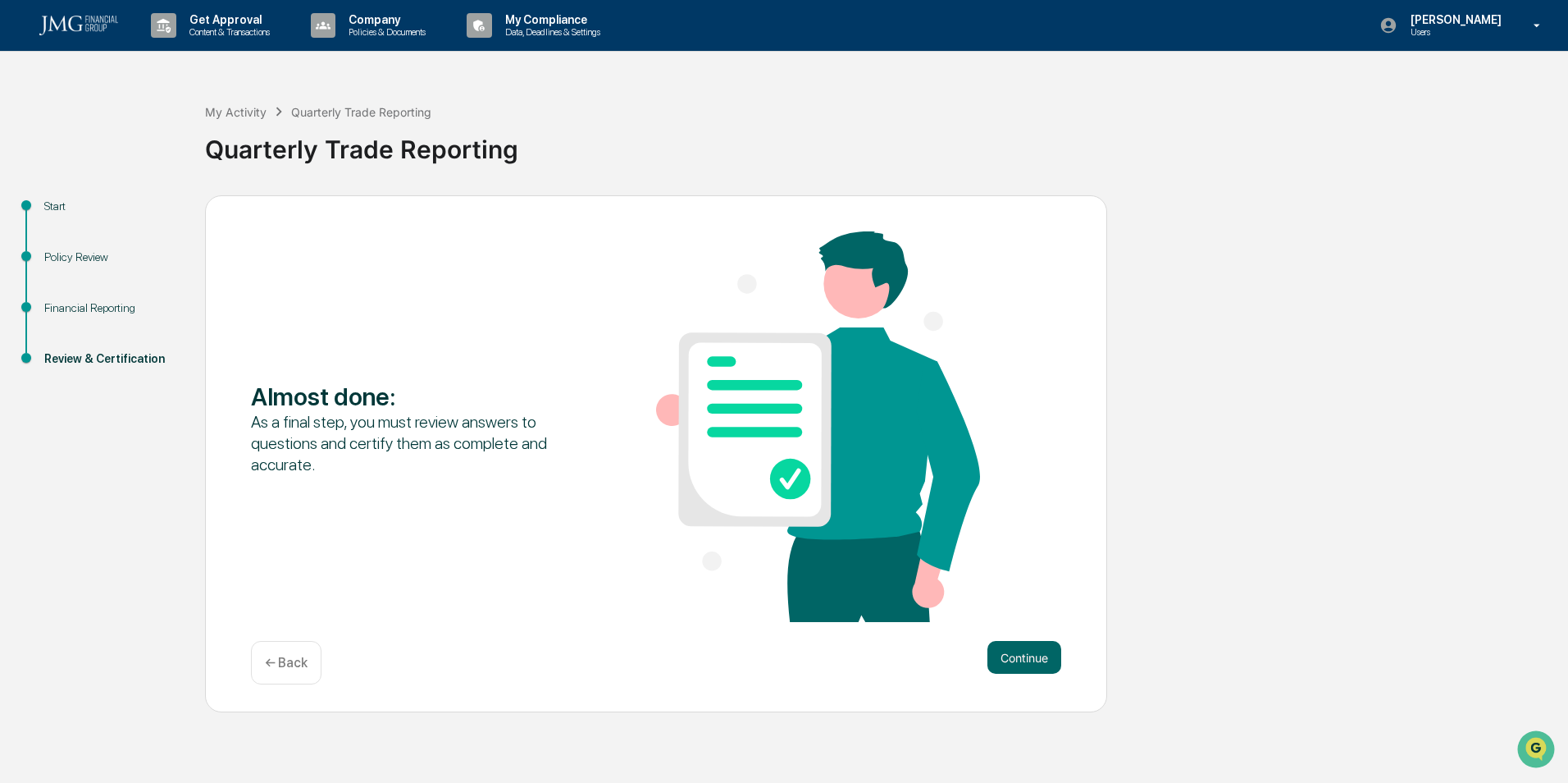
click at [1028, 606] on div "Almost done : As a final step, you must review answers to questions and certify…" at bounding box center [656, 428] width 810 height 393
click at [1031, 636] on div "Almost done : As a final step, you must review answers to questions and certify…" at bounding box center [657, 454] width 902 height 517
click at [1031, 653] on button "Continue" at bounding box center [1023, 656] width 74 height 32
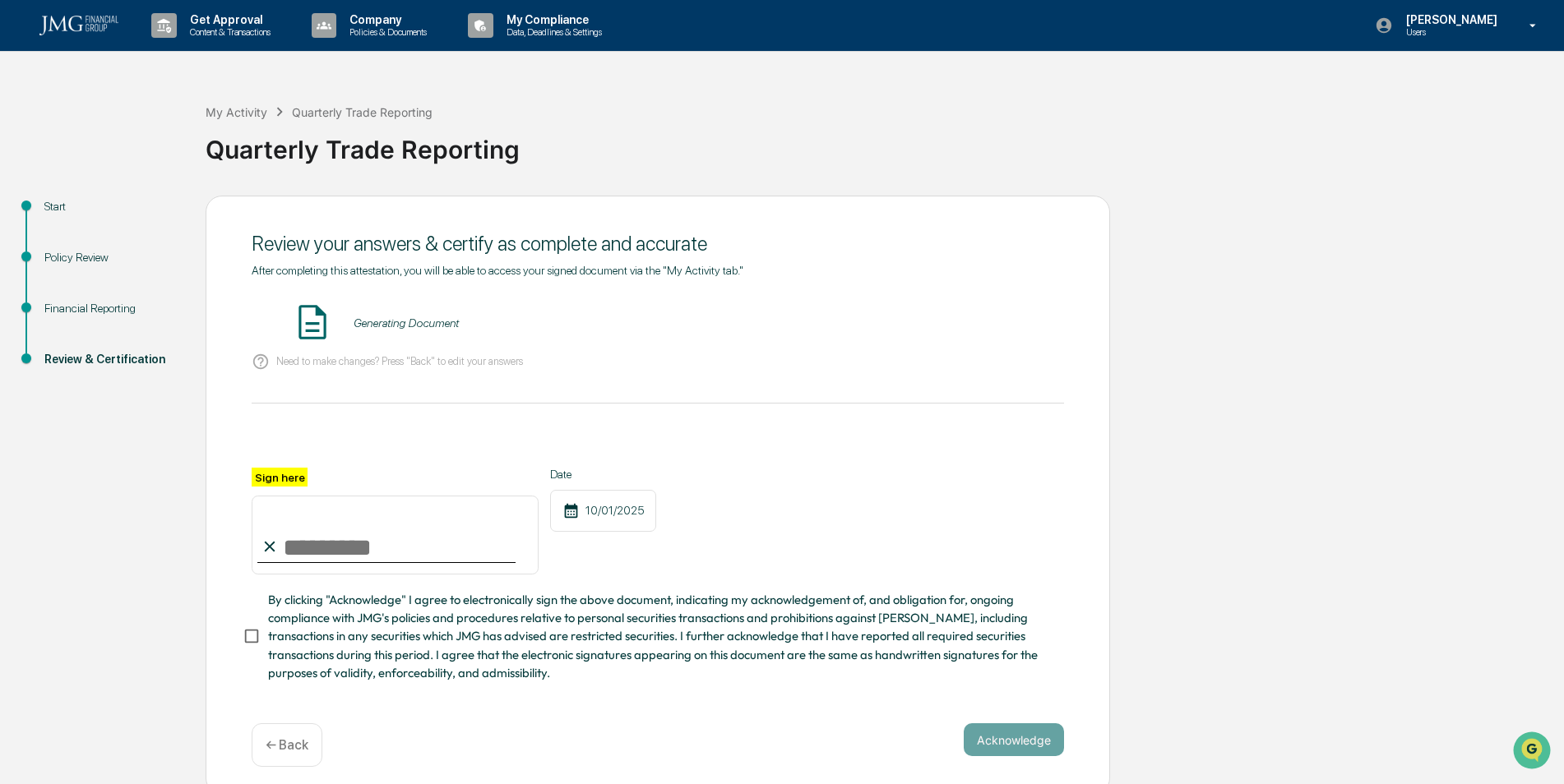
click at [426, 557] on input "Sign here" at bounding box center [394, 535] width 287 height 79
type input "**********"
click at [389, 326] on div "Generating Document" at bounding box center [406, 322] width 105 height 13
click at [969, 324] on button "VIEW" at bounding box center [970, 323] width 106 height 28
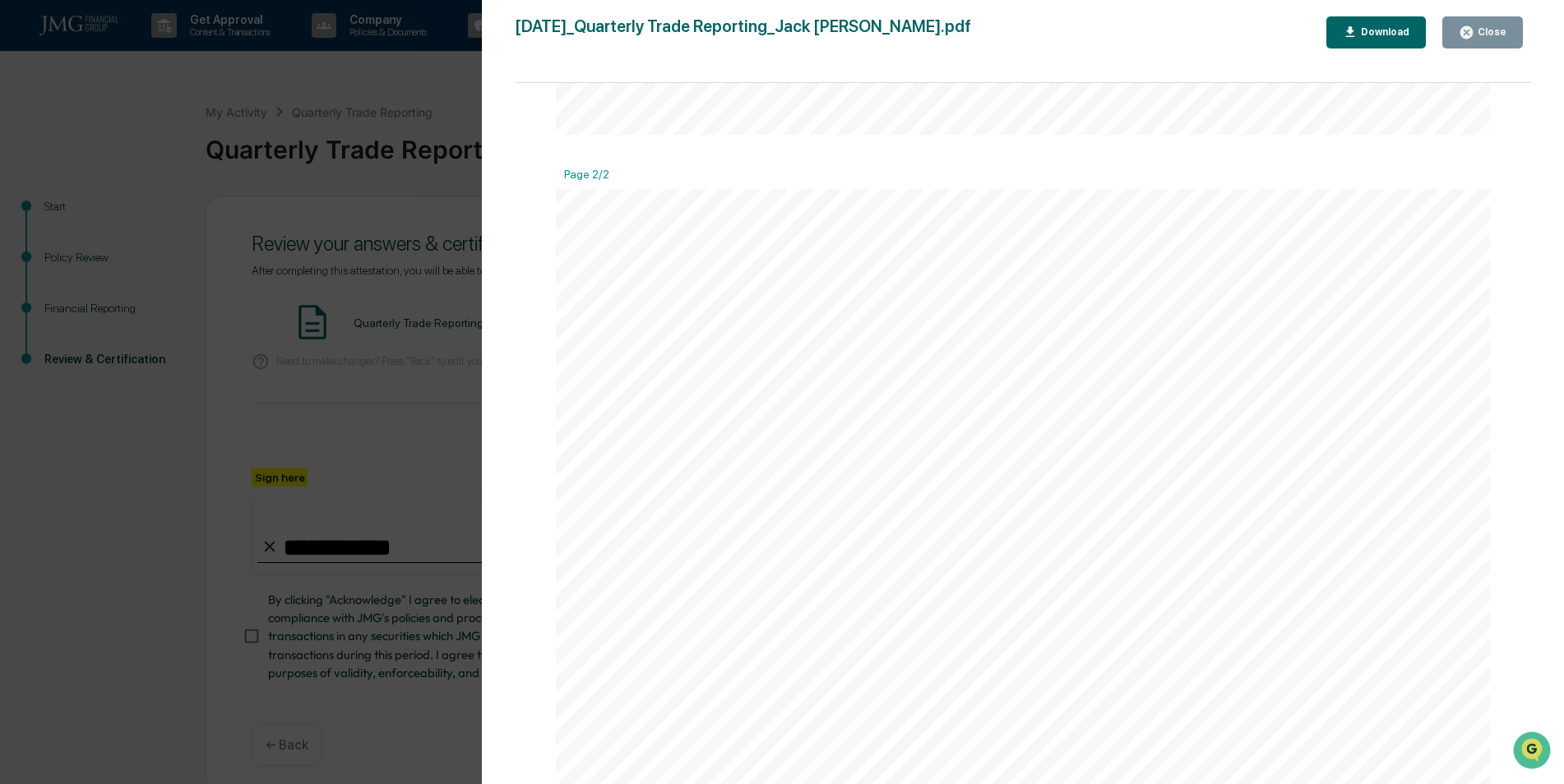
scroll to position [1478, 0]
click at [470, 495] on div "Version History [DATE] 07:21 PM [PERSON_NAME] [DATE]_Quarterly Trade Reporting_…" at bounding box center [782, 392] width 1564 height 784
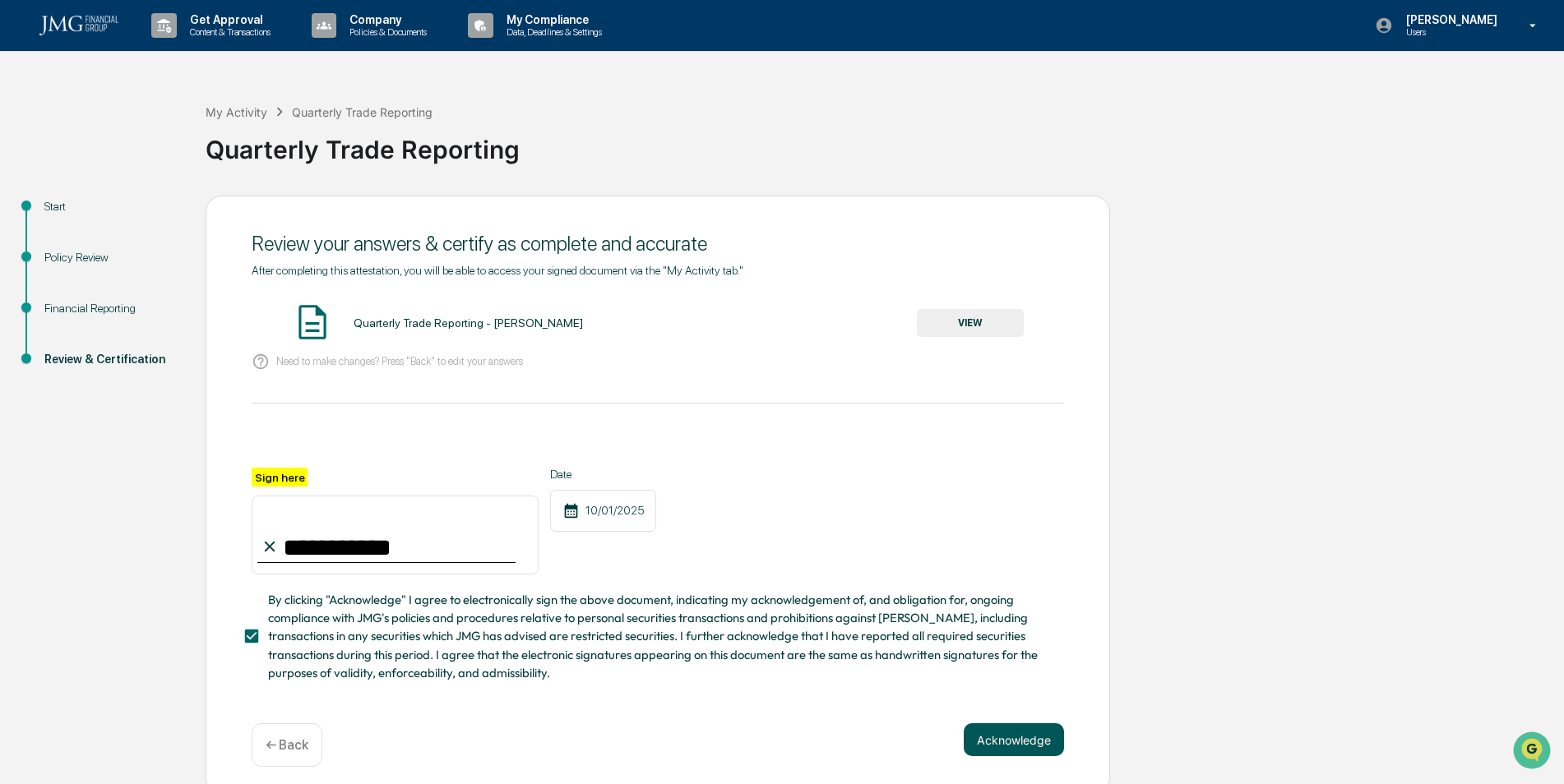
click at [991, 753] on button "Acknowledge" at bounding box center [1014, 739] width 101 height 33
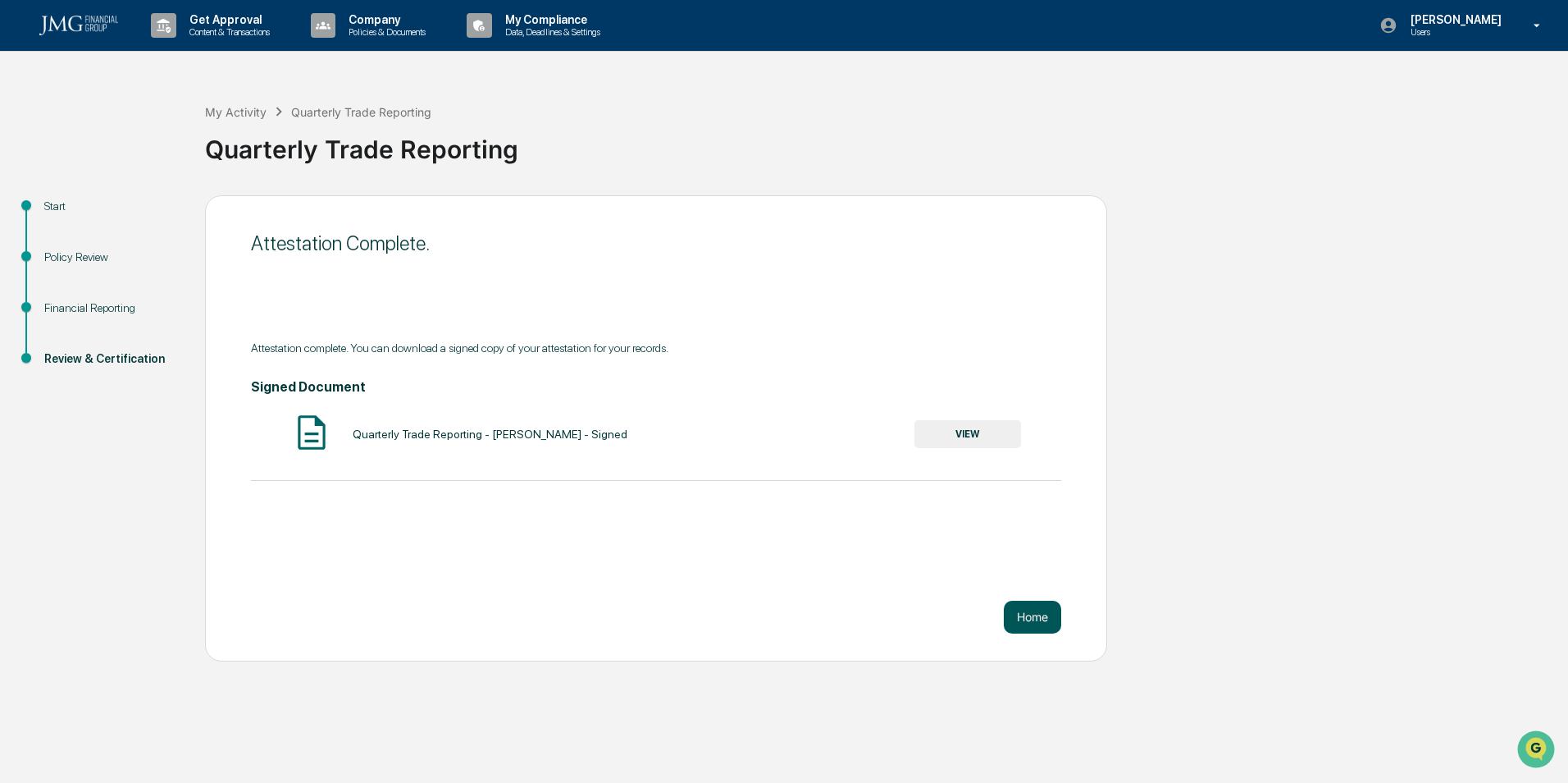
click at [1028, 618] on button "Home" at bounding box center [1032, 617] width 57 height 32
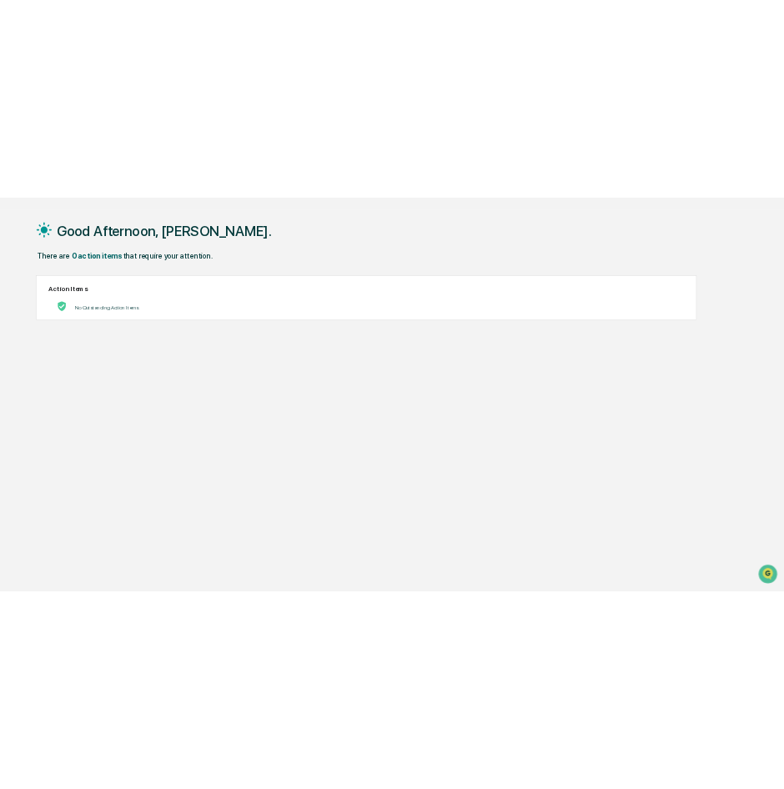
scroll to position [79, 0]
